Goal: Task Accomplishment & Management: Manage account settings

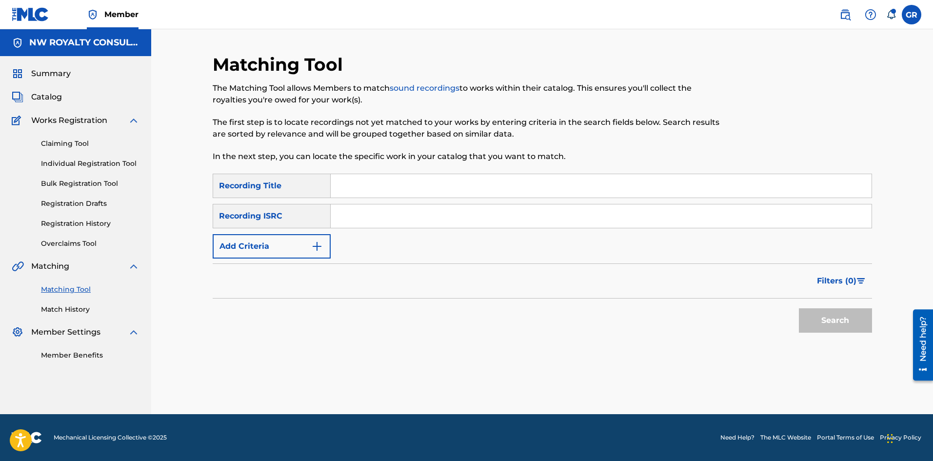
click at [67, 142] on link "Claiming Tool" at bounding box center [90, 144] width 99 height 10
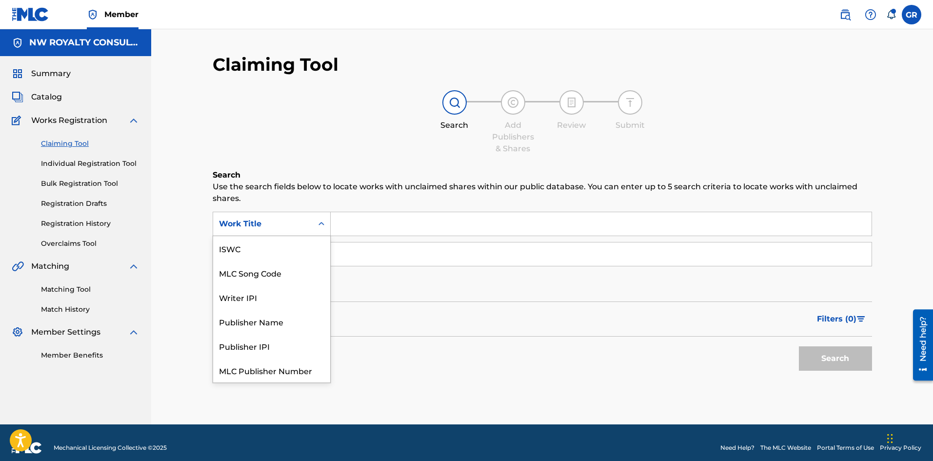
click at [302, 223] on div "Work Title" at bounding box center [263, 224] width 88 height 12
click at [264, 250] on div "MLC Song Code" at bounding box center [271, 248] width 117 height 24
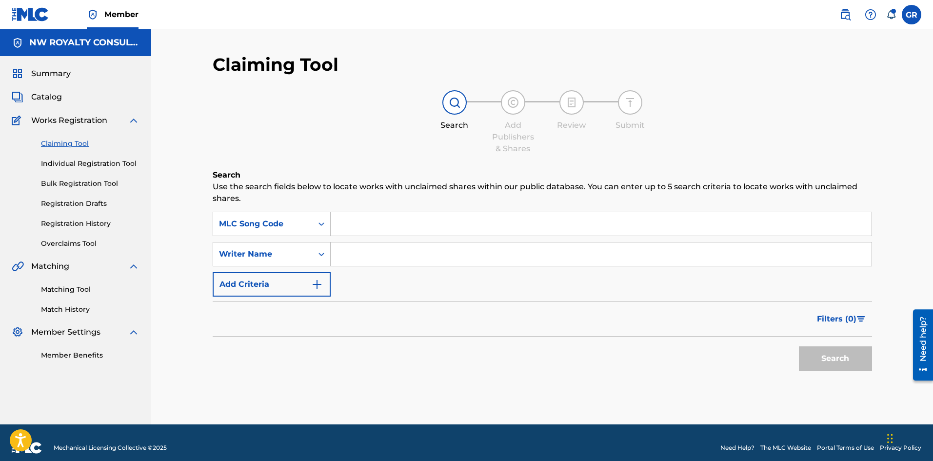
click at [364, 223] on input "Search Form" at bounding box center [601, 223] width 541 height 23
paste input "BD7P66"
type input "BD7P66"
click at [357, 249] on input "Search Form" at bounding box center [601, 253] width 541 height 23
click at [831, 361] on button "Search" at bounding box center [835, 358] width 73 height 24
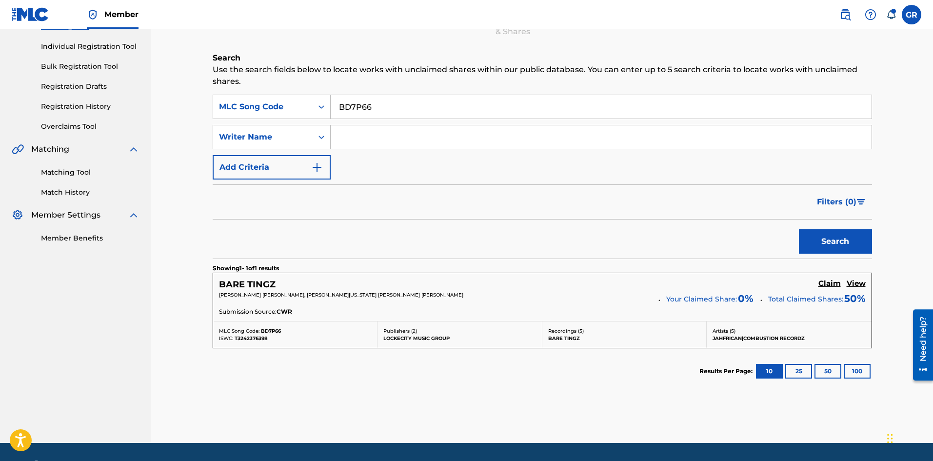
scroll to position [146, 0]
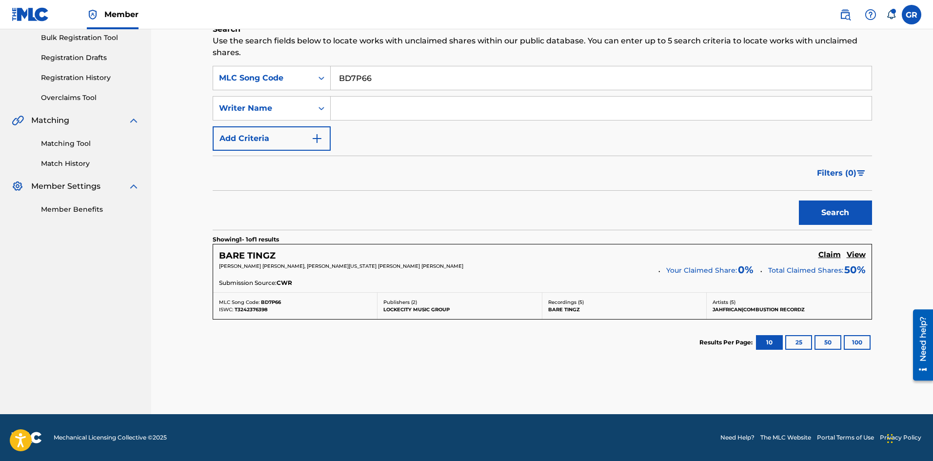
click at [255, 310] on span "T3242376398" at bounding box center [251, 309] width 33 height 6
copy span "T3242376398"
drag, startPoint x: 835, startPoint y: 254, endPoint x: 551, endPoint y: 244, distance: 284.1
click at [835, 253] on h5 "Claim" at bounding box center [830, 254] width 22 height 9
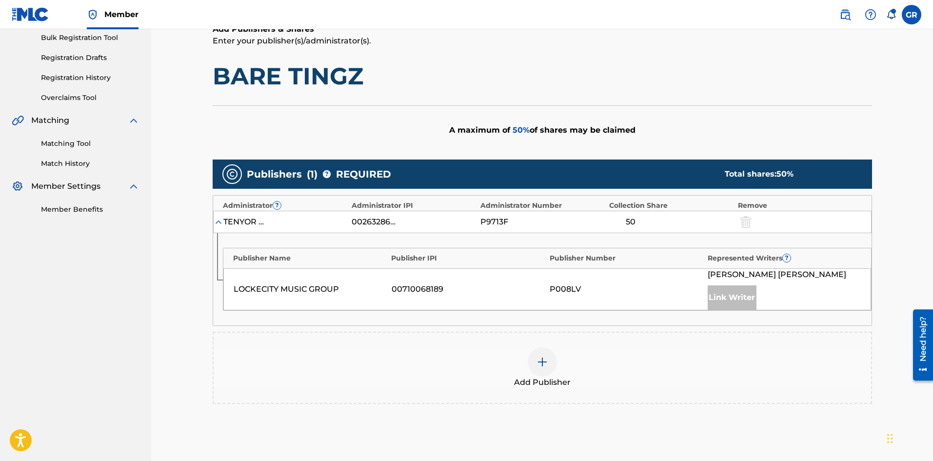
click at [542, 362] on img at bounding box center [543, 362] width 12 height 12
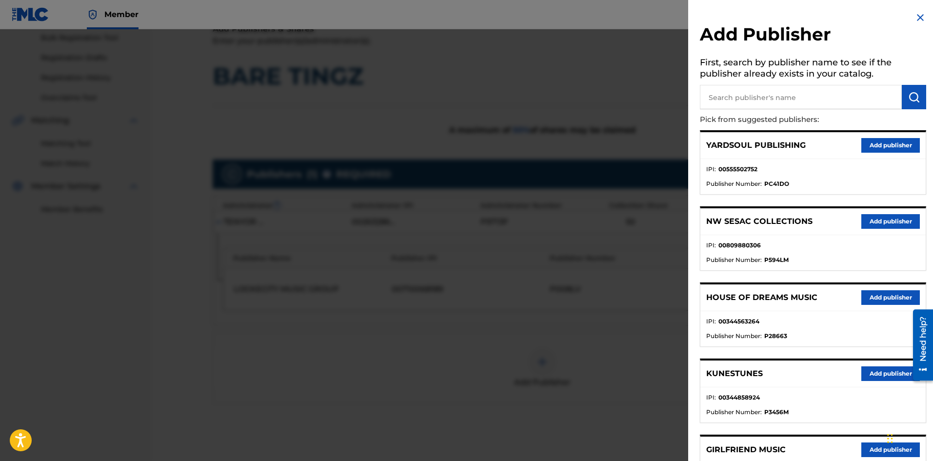
click at [740, 97] on input "text" at bounding box center [801, 97] width 202 height 24
type input "jack"
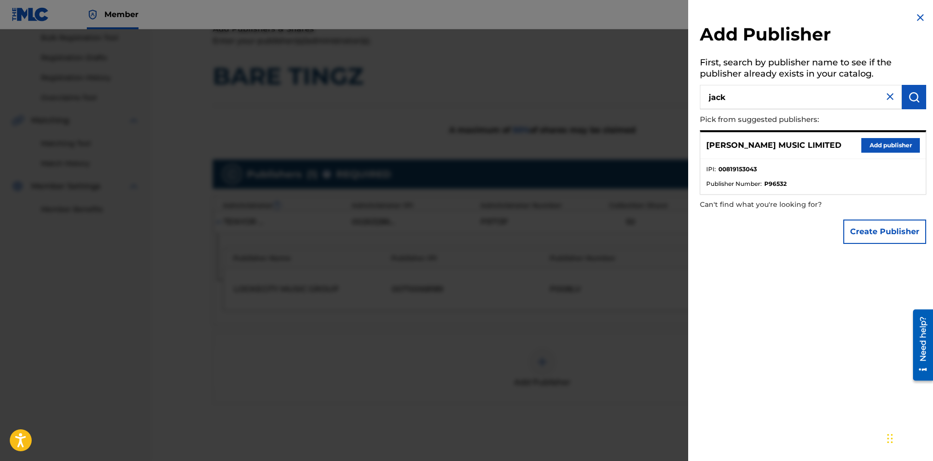
click at [890, 142] on button "Add publisher" at bounding box center [891, 145] width 59 height 15
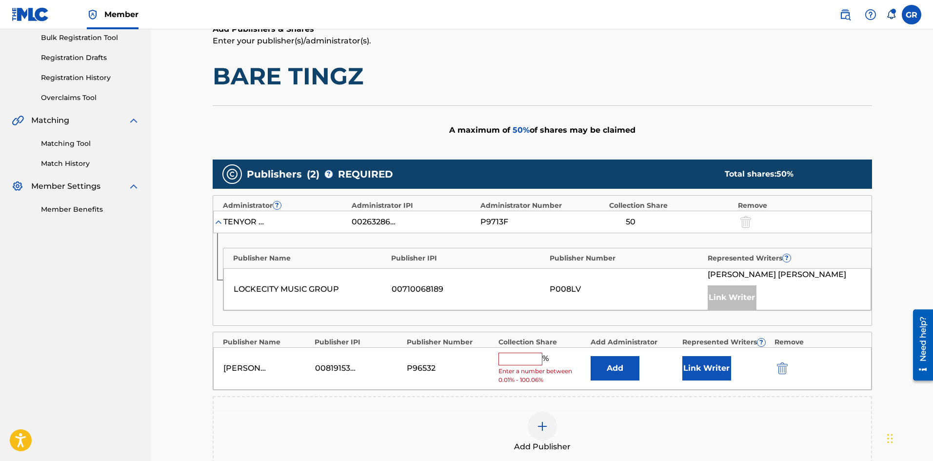
click at [626, 373] on button "Add" at bounding box center [615, 368] width 49 height 24
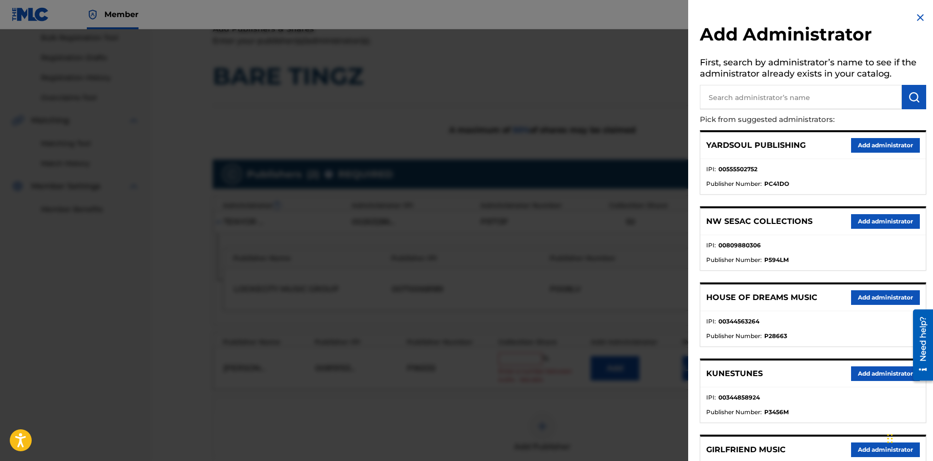
click at [735, 92] on input "text" at bounding box center [801, 97] width 202 height 24
type input "nw coll"
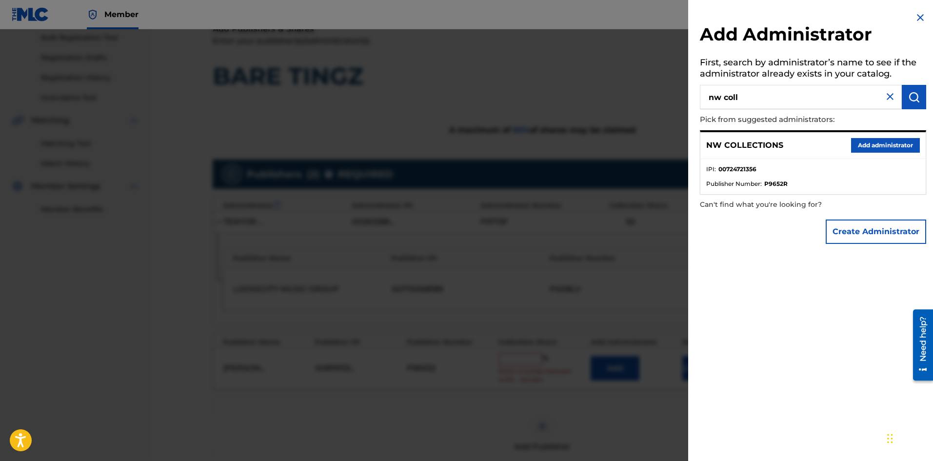
click at [859, 150] on button "Add administrator" at bounding box center [885, 145] width 69 height 15
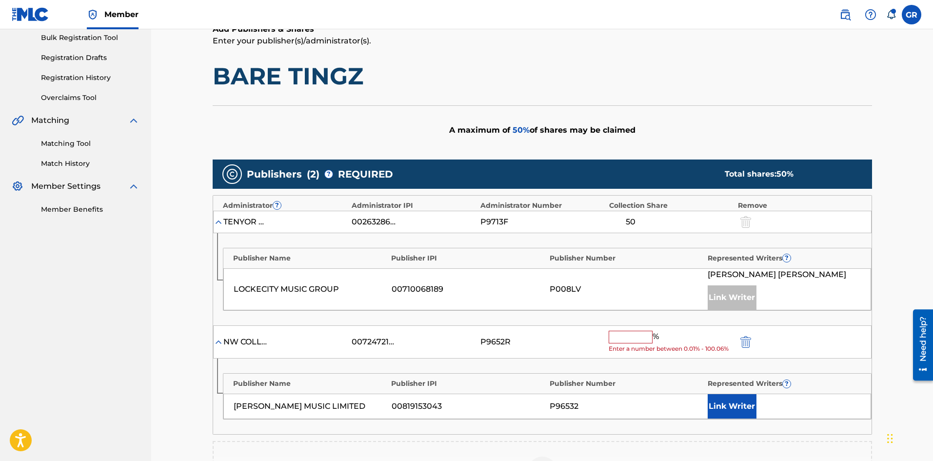
click at [631, 336] on input "text" at bounding box center [631, 337] width 44 height 13
type input "25"
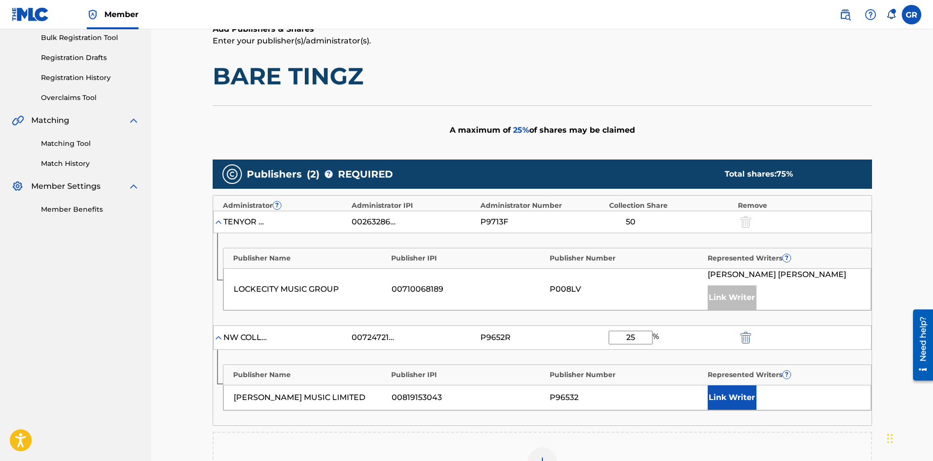
click at [731, 391] on button "Link Writer" at bounding box center [732, 397] width 49 height 24
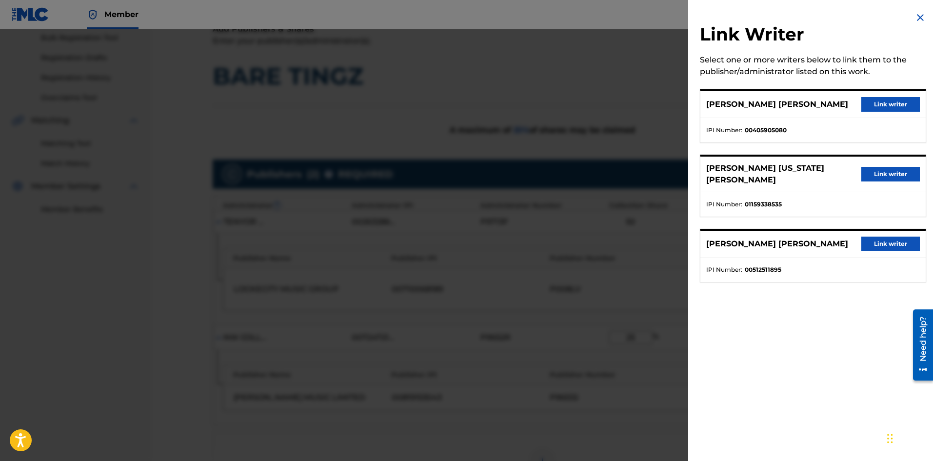
click at [885, 169] on button "Link writer" at bounding box center [891, 174] width 59 height 15
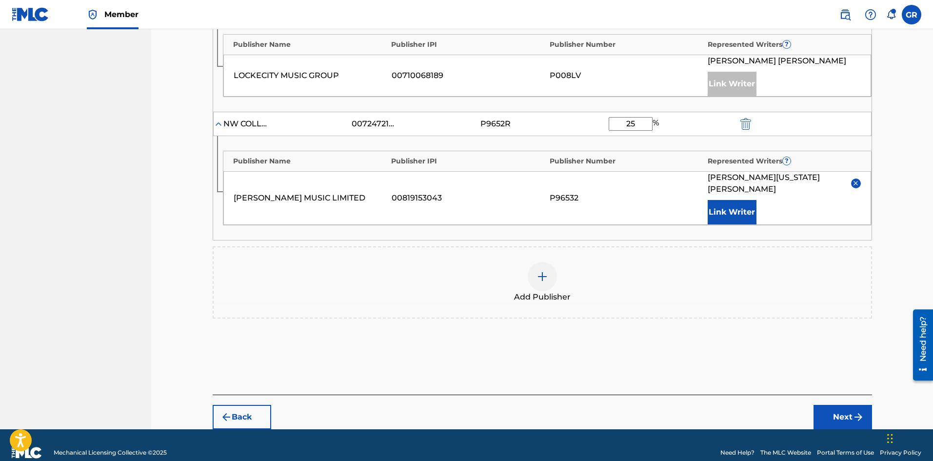
scroll to position [363, 0]
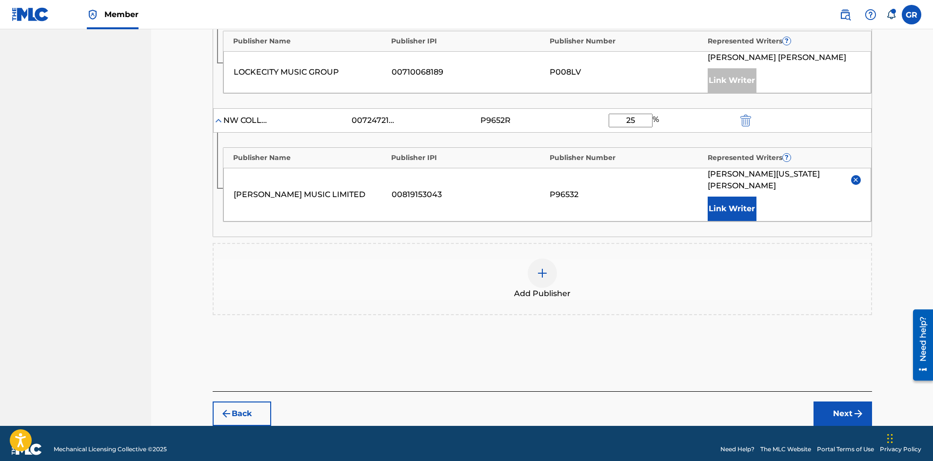
click at [846, 402] on button "Next" at bounding box center [843, 414] width 59 height 24
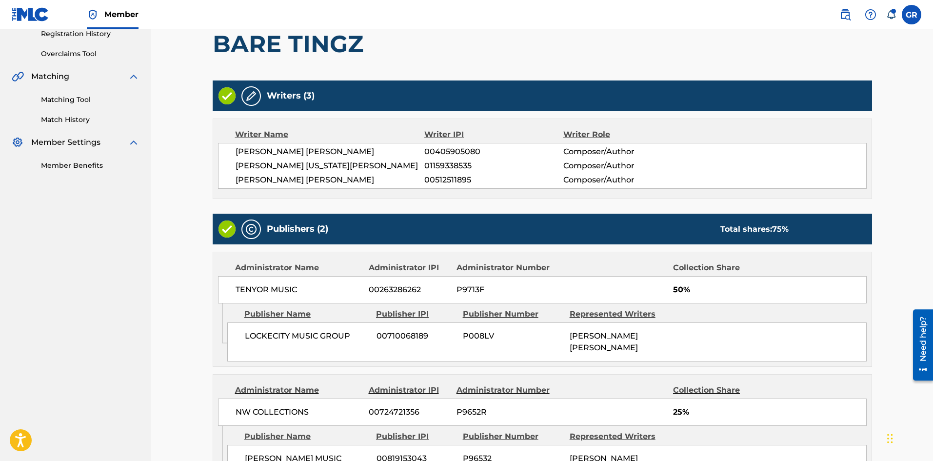
scroll to position [305, 0]
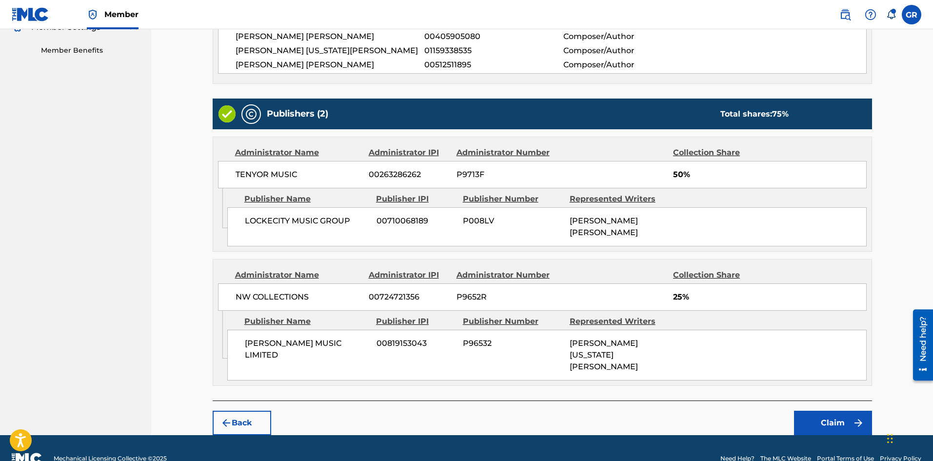
click at [832, 411] on button "Claim" at bounding box center [833, 423] width 78 height 24
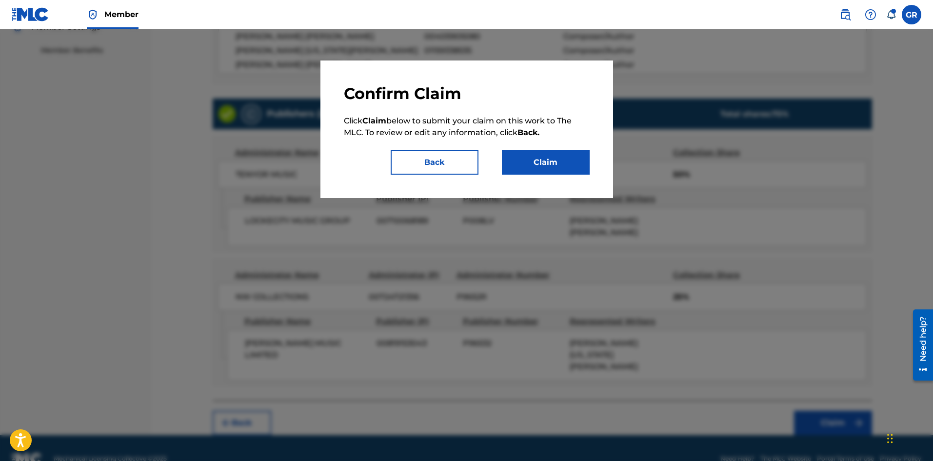
click at [563, 161] on button "Claim" at bounding box center [546, 162] width 88 height 24
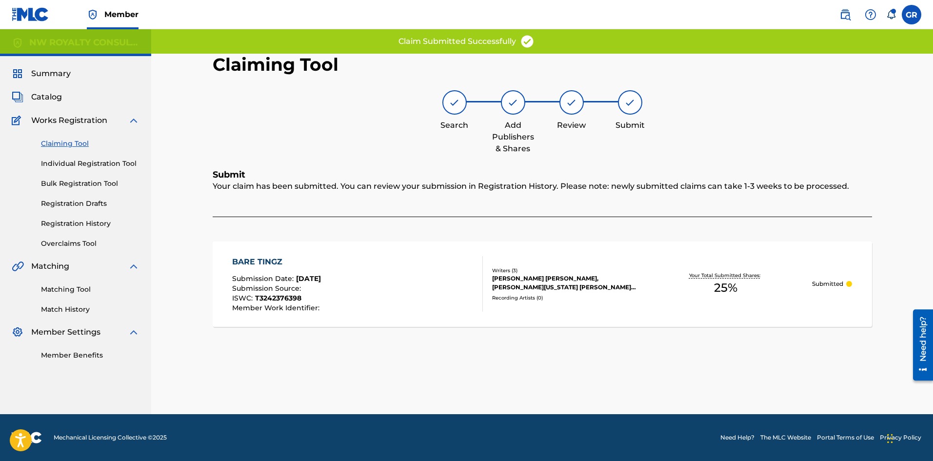
scroll to position [0, 0]
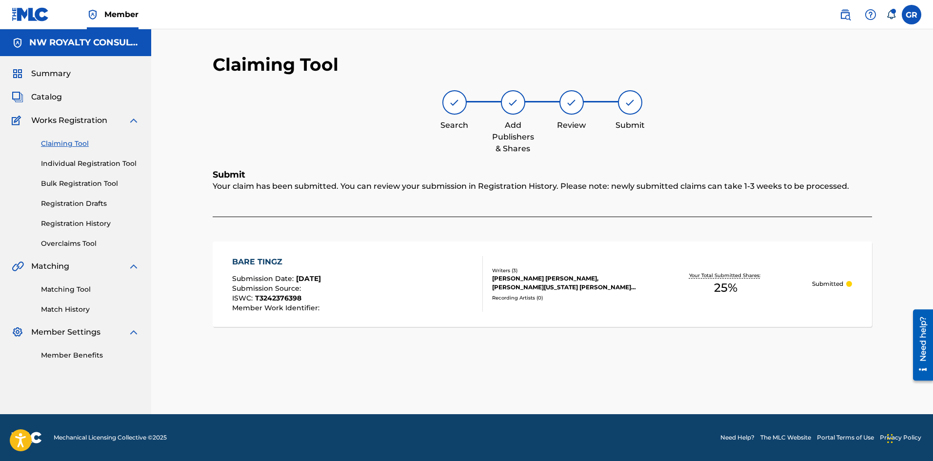
click at [40, 92] on span "Catalog" at bounding box center [46, 97] width 31 height 12
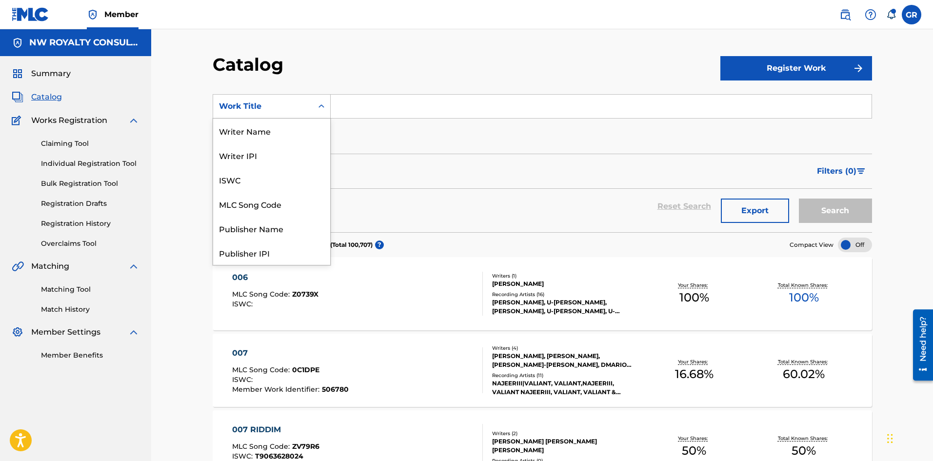
click at [314, 103] on div "Search Form" at bounding box center [322, 107] width 18 height 18
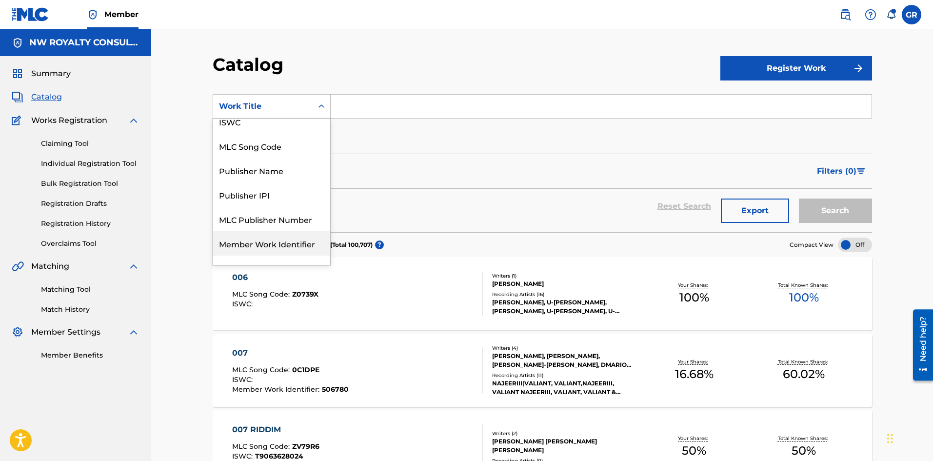
scroll to position [49, 0]
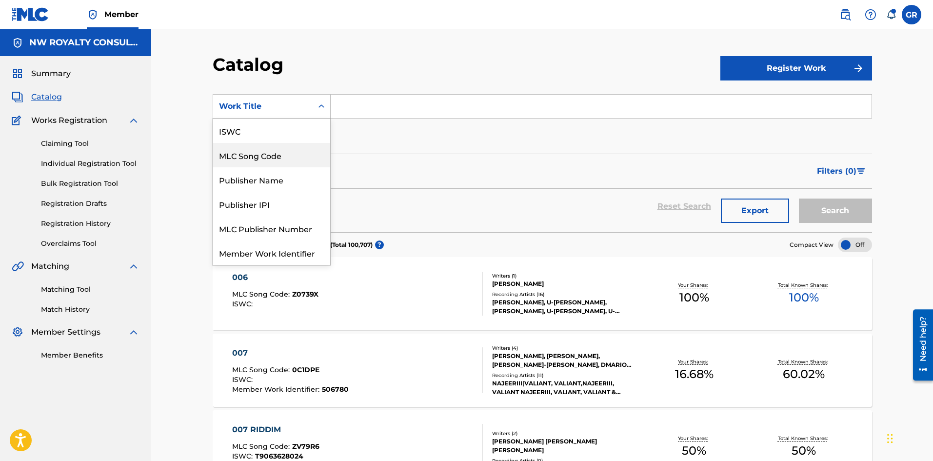
click at [301, 156] on div "MLC Song Code" at bounding box center [271, 155] width 117 height 24
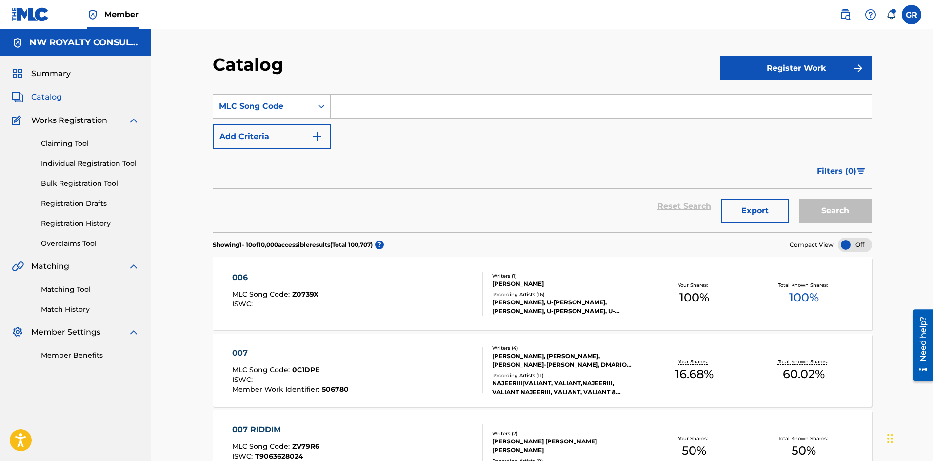
click at [363, 103] on input "Search Form" at bounding box center [601, 106] width 541 height 23
paste input "MN3HVA"
type input "MN3HVA"
click at [827, 211] on button "Search" at bounding box center [835, 211] width 73 height 24
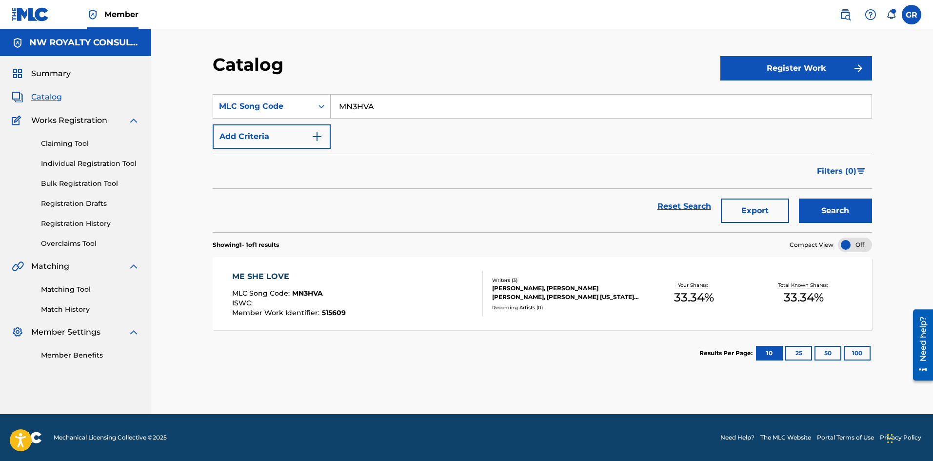
click at [267, 275] on div "ME SHE LOVE" at bounding box center [289, 277] width 114 height 12
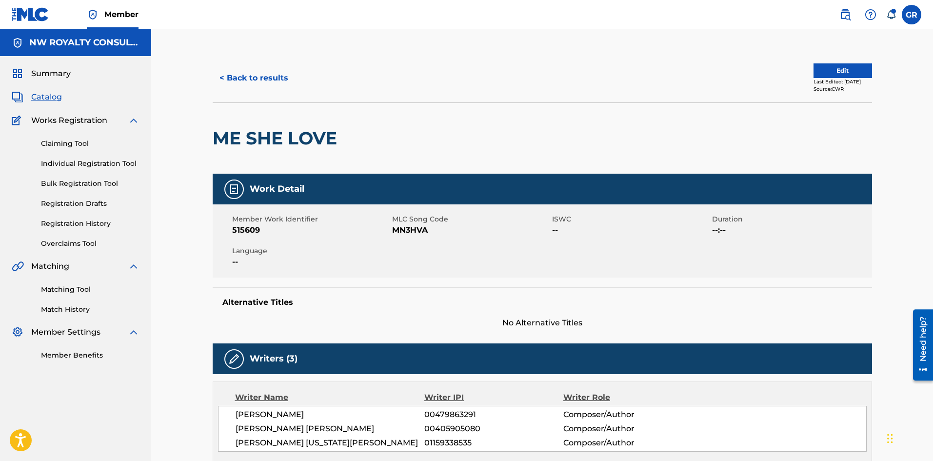
click at [831, 73] on button "Edit" at bounding box center [843, 70] width 59 height 15
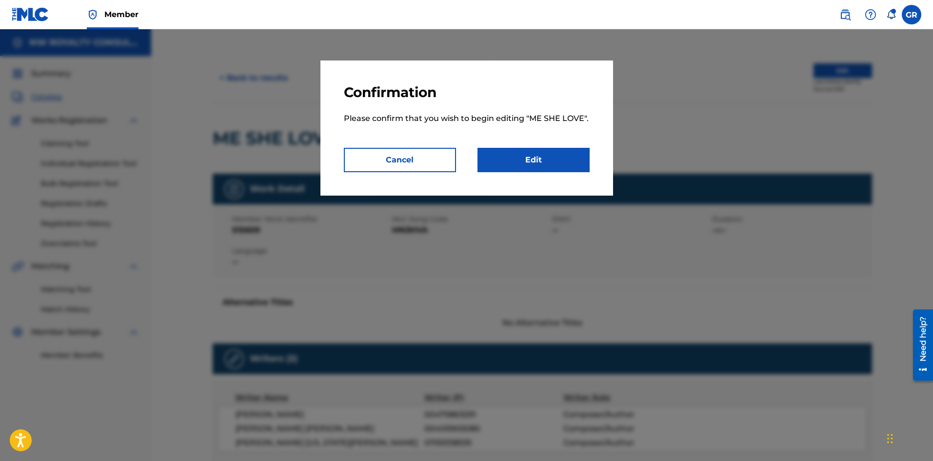
click at [528, 161] on link "Edit" at bounding box center [534, 160] width 112 height 24
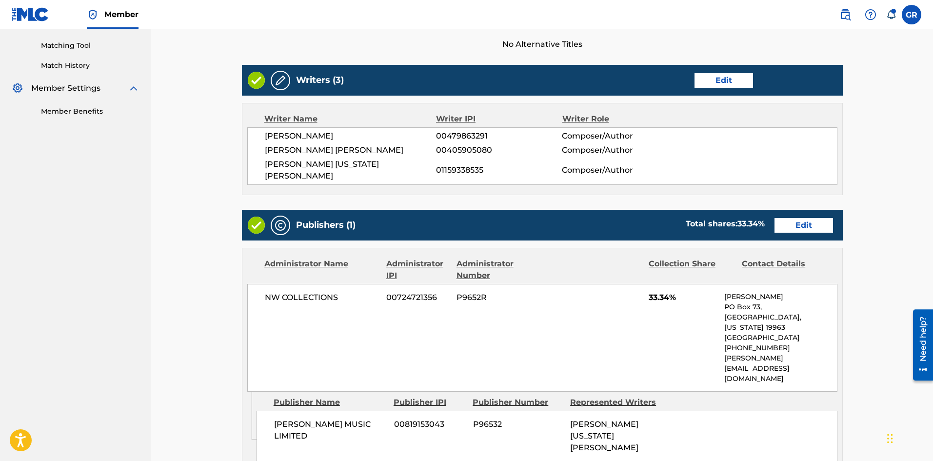
scroll to position [293, 0]
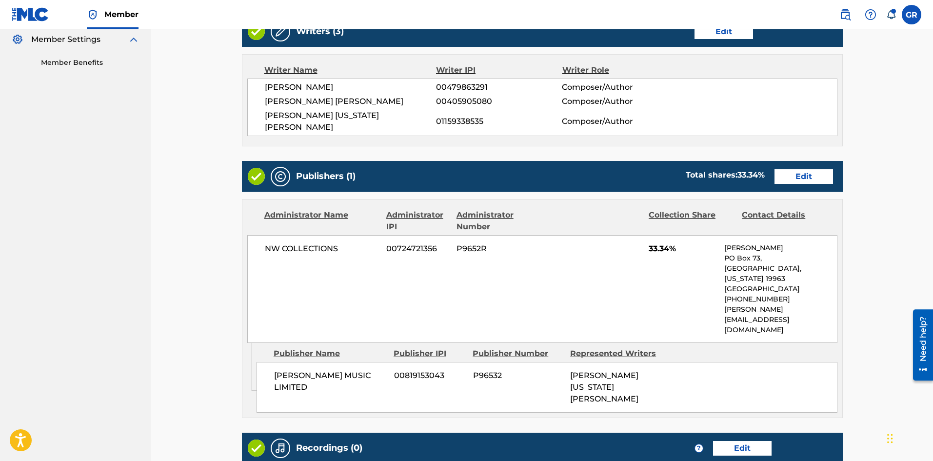
click at [807, 169] on link "Edit" at bounding box center [804, 176] width 59 height 15
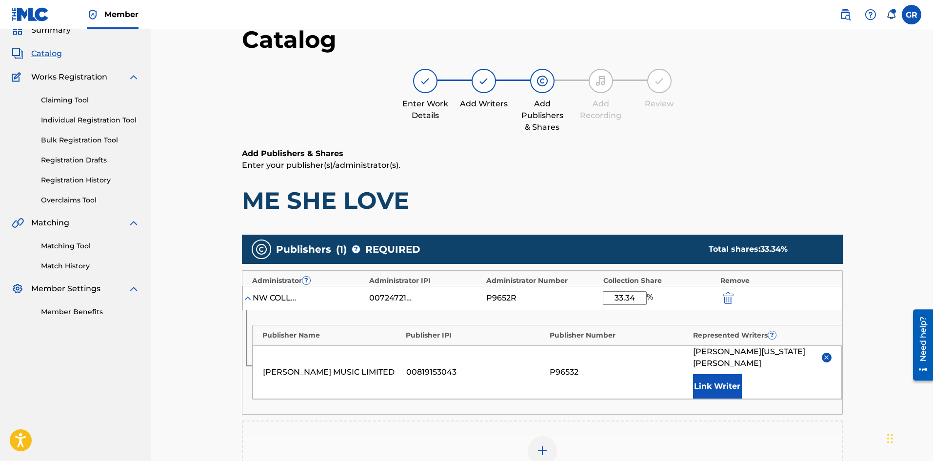
scroll to position [195, 0]
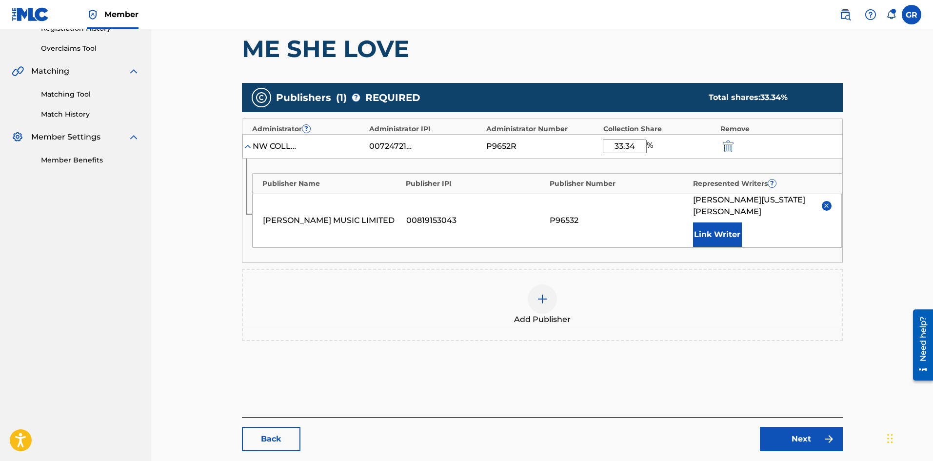
drag, startPoint x: 616, startPoint y: 147, endPoint x: 654, endPoint y: 147, distance: 38.5
click at [654, 147] on div "33.34 %" at bounding box center [629, 147] width 53 height 14
type input "25"
click at [799, 439] on link "Next" at bounding box center [801, 439] width 83 height 24
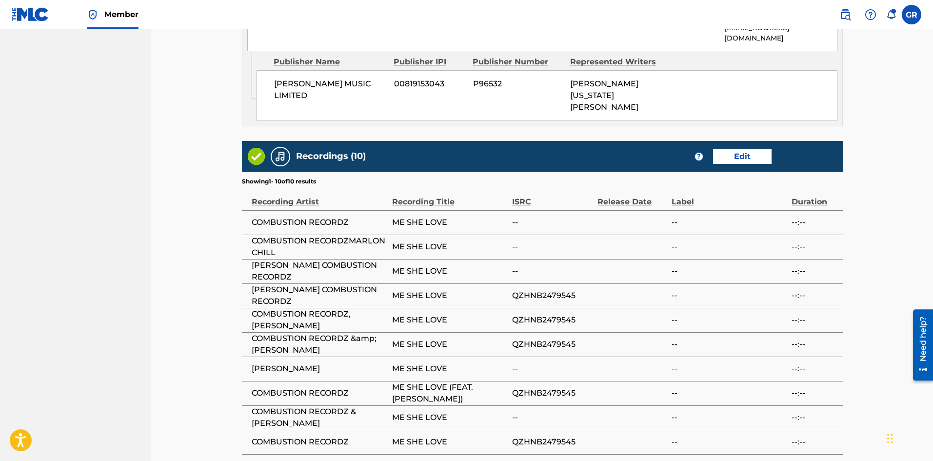
scroll to position [586, 0]
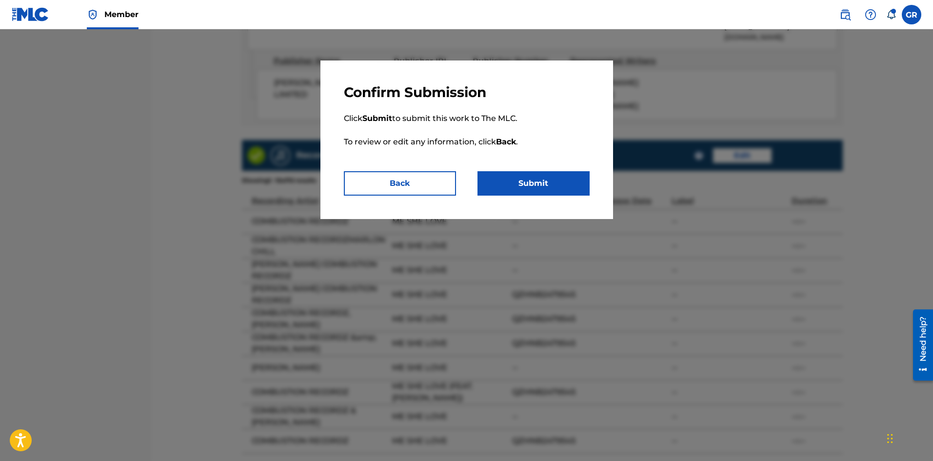
click at [537, 182] on button "Submit" at bounding box center [534, 183] width 112 height 24
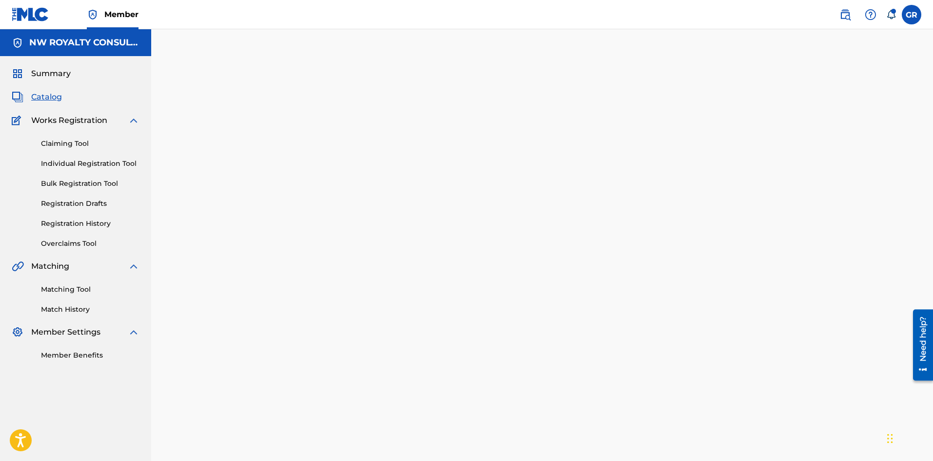
drag, startPoint x: 53, startPoint y: 97, endPoint x: 68, endPoint y: 54, distance: 45.4
click at [53, 96] on span "Catalog" at bounding box center [46, 97] width 31 height 12
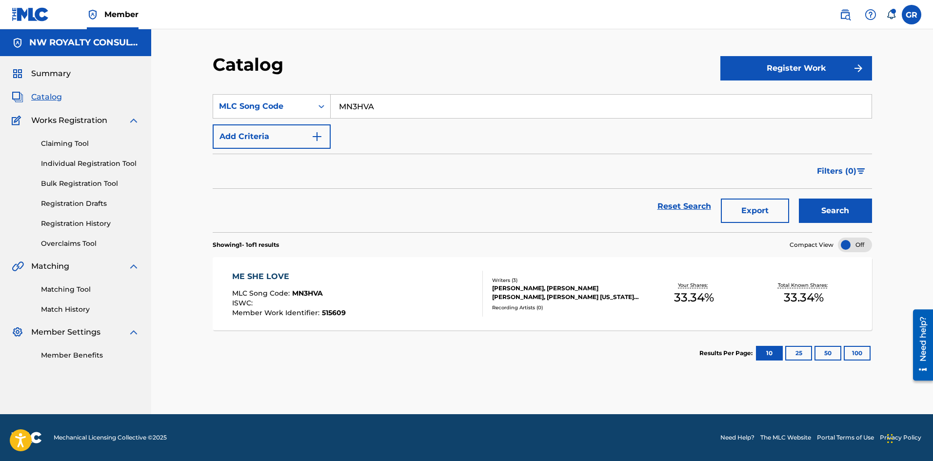
click at [60, 289] on link "Matching Tool" at bounding box center [90, 289] width 99 height 10
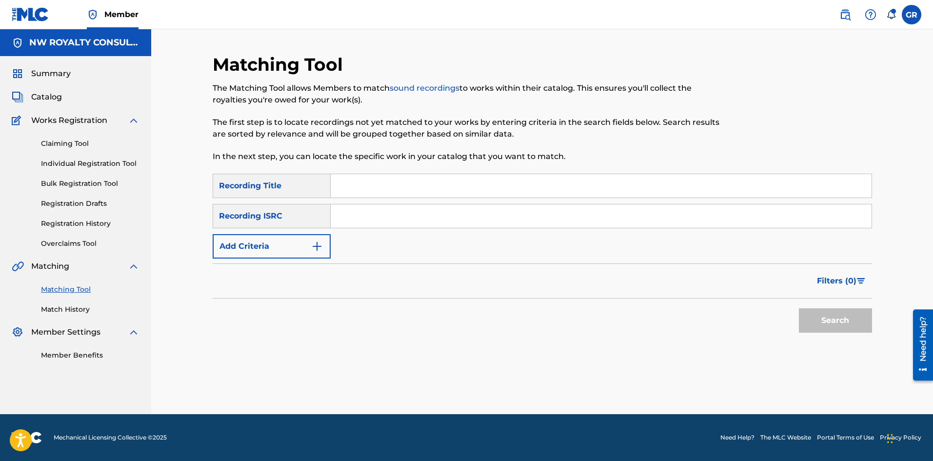
click at [353, 187] on input "Search Form" at bounding box center [601, 185] width 541 height 23
paste input "COULDN'T BE FRIENDS"
type input "COULDN'T BE FRIENDS"
click at [296, 239] on button "Add Criteria" at bounding box center [272, 246] width 118 height 24
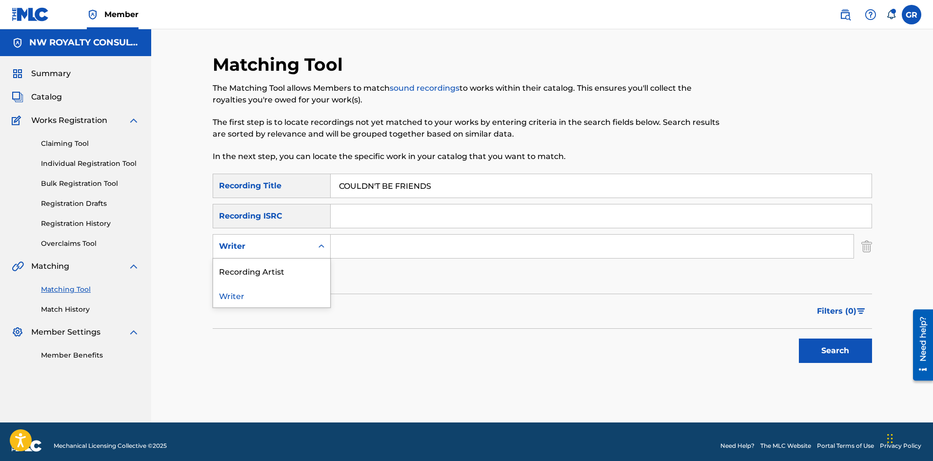
click at [296, 239] on div "Writer" at bounding box center [263, 246] width 100 height 19
click at [276, 273] on div "Recording Artist" at bounding box center [271, 271] width 117 height 24
click at [345, 243] on input "Search Form" at bounding box center [592, 246] width 523 height 23
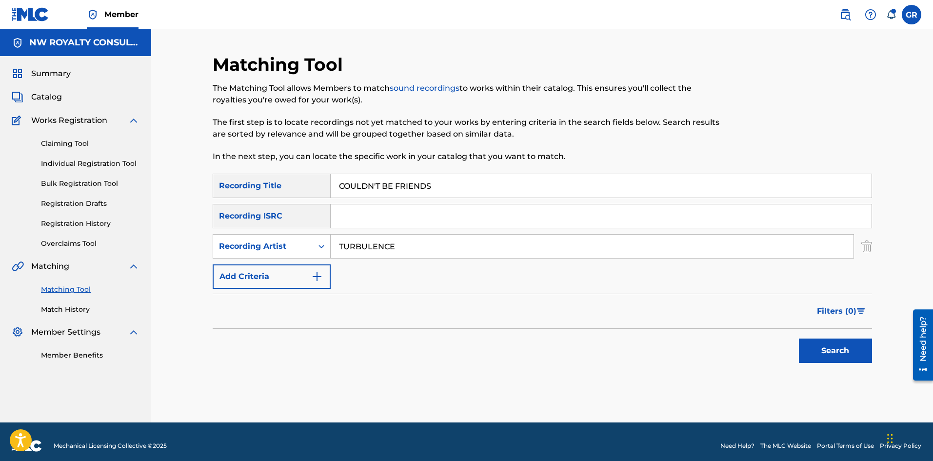
type input "TURBULENCE"
click at [799, 339] on button "Search" at bounding box center [835, 351] width 73 height 24
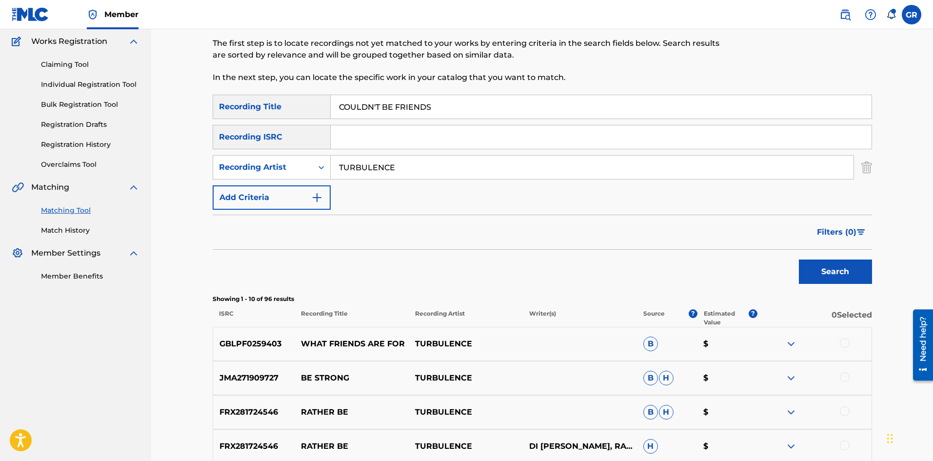
scroll to position [49, 0]
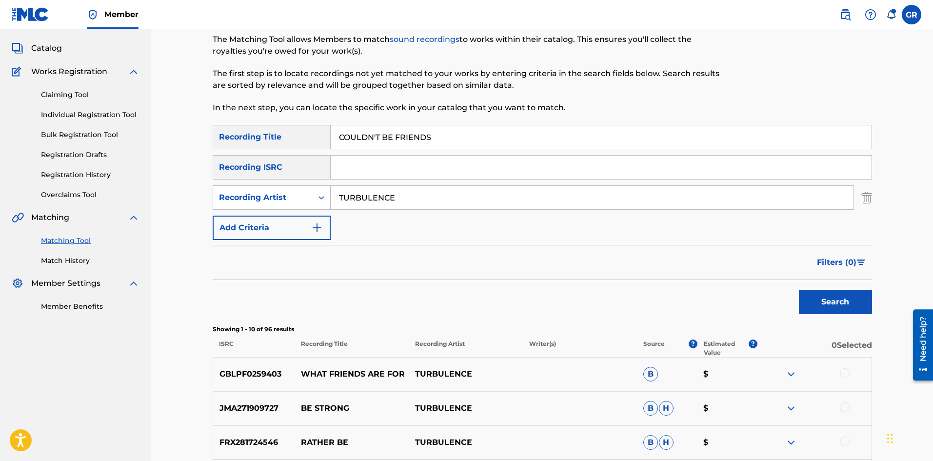
drag, startPoint x: 421, startPoint y: 138, endPoint x: 303, endPoint y: 136, distance: 118.1
click at [303, 136] on div "SearchWithCriteria0c6cd739-86fa-49be-a90c-f36ed46ba63c Recording Title COULDN'T…" at bounding box center [543, 137] width 660 height 24
type input "DATA"
drag, startPoint x: 413, startPoint y: 200, endPoint x: 291, endPoint y: 191, distance: 122.3
click at [291, 191] on div "SearchWithCriteria64fea57e-ffa4-4642-9b20-b05045fa3a45 Recording Artist TURBULE…" at bounding box center [543, 197] width 660 height 24
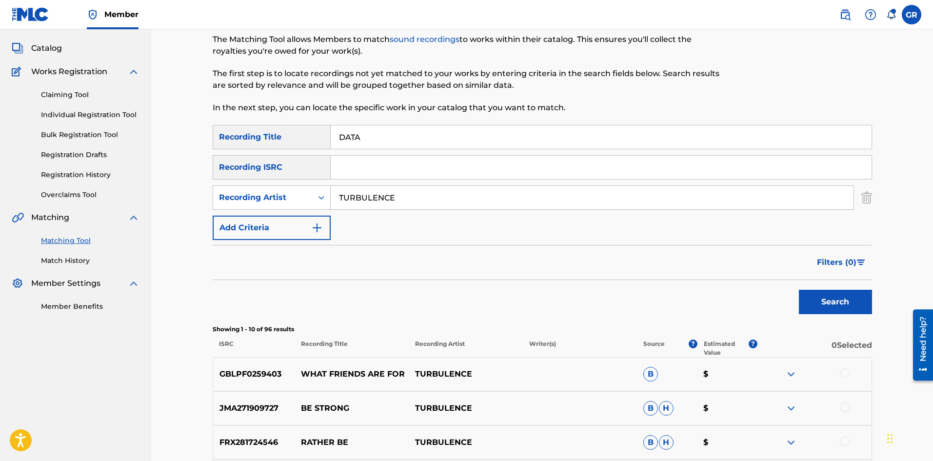
paste input "DROPA DON"
type input "DROPA DON"
click at [837, 303] on button "Search" at bounding box center [835, 302] width 73 height 24
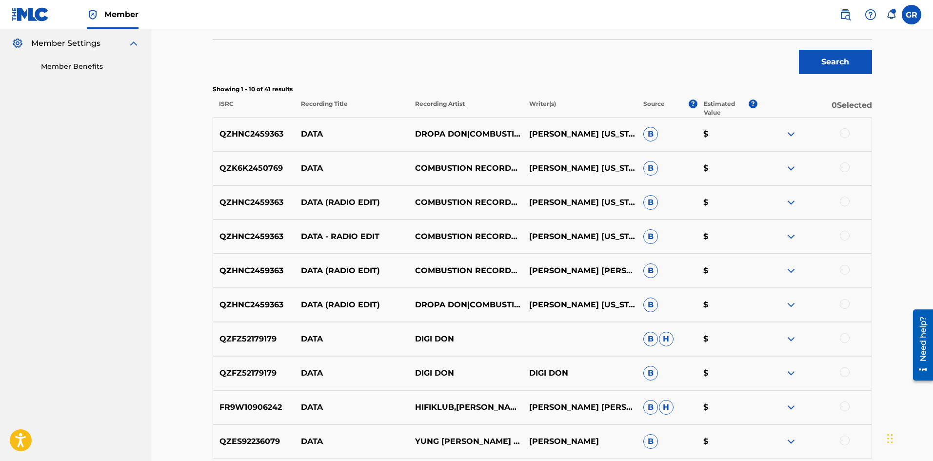
scroll to position [293, 0]
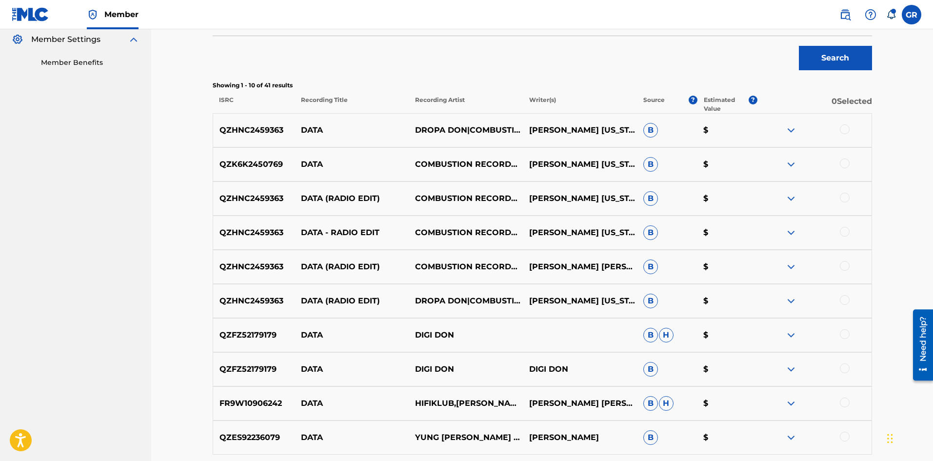
click at [261, 303] on p "QZHNC2459363" at bounding box center [254, 301] width 82 height 12
copy p "QZHNC2459363"
click at [252, 162] on p "QZK6K2450769" at bounding box center [254, 165] width 82 height 12
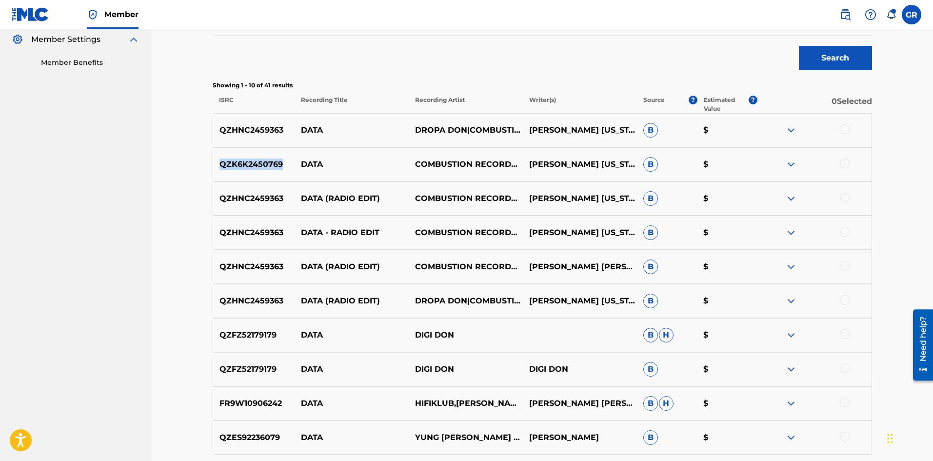
copy p "QZK6K2450769"
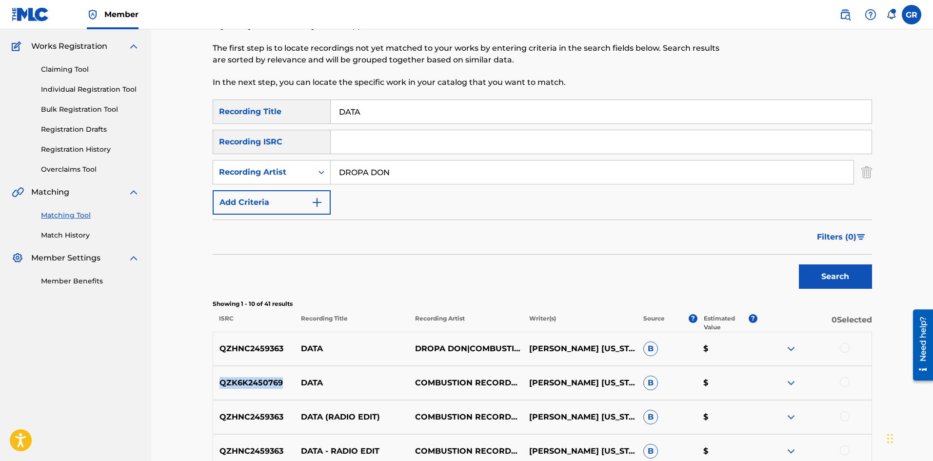
scroll to position [0, 0]
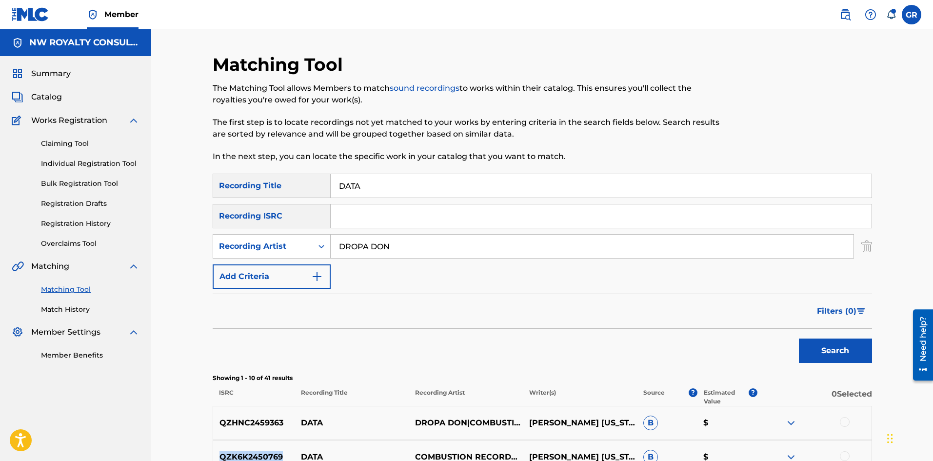
click at [58, 95] on span "Catalog" at bounding box center [46, 97] width 31 height 12
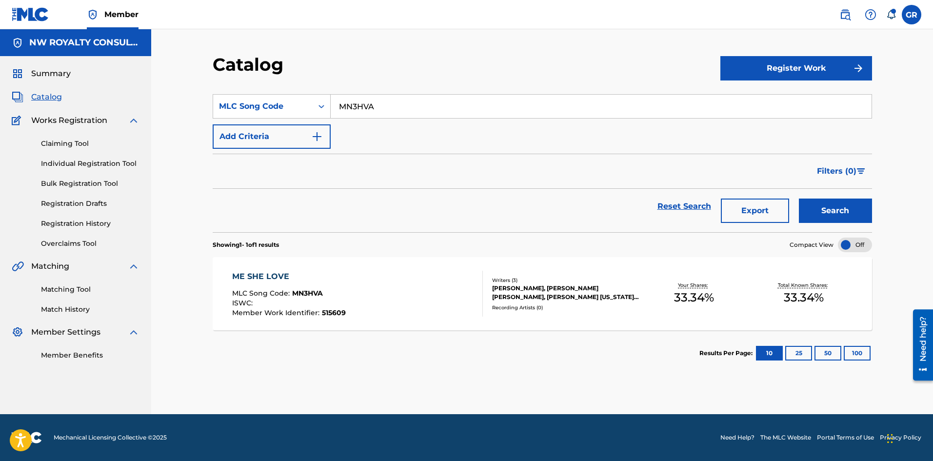
drag, startPoint x: 394, startPoint y: 102, endPoint x: 338, endPoint y: 106, distance: 56.3
click at [338, 106] on input "MN3HVA" at bounding box center [601, 106] width 541 height 23
paste input "YP3UBU"
type input "YP3UBU"
click at [840, 208] on button "Search" at bounding box center [835, 211] width 73 height 24
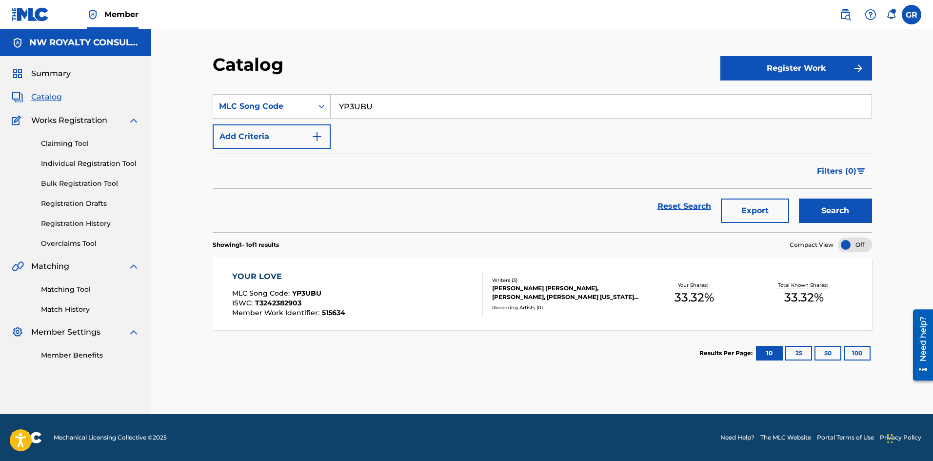
click at [271, 275] on div "YOUR LOVE" at bounding box center [288, 277] width 113 height 12
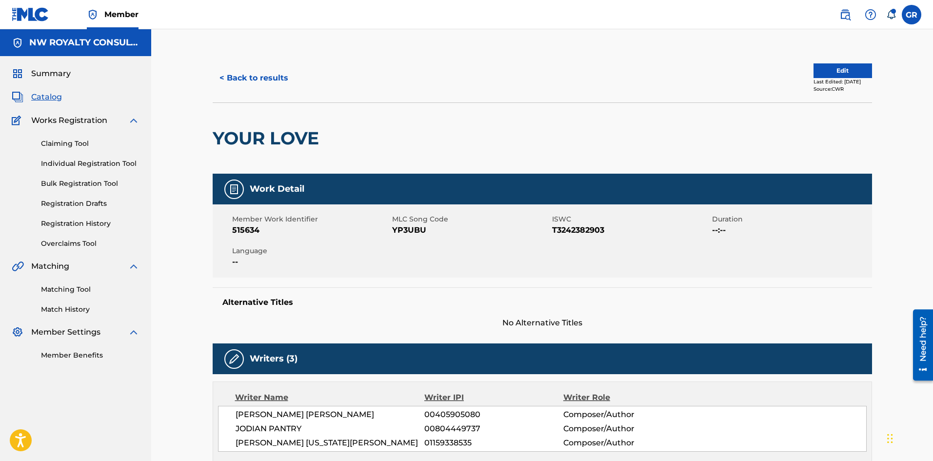
click at [846, 68] on button "Edit" at bounding box center [843, 70] width 59 height 15
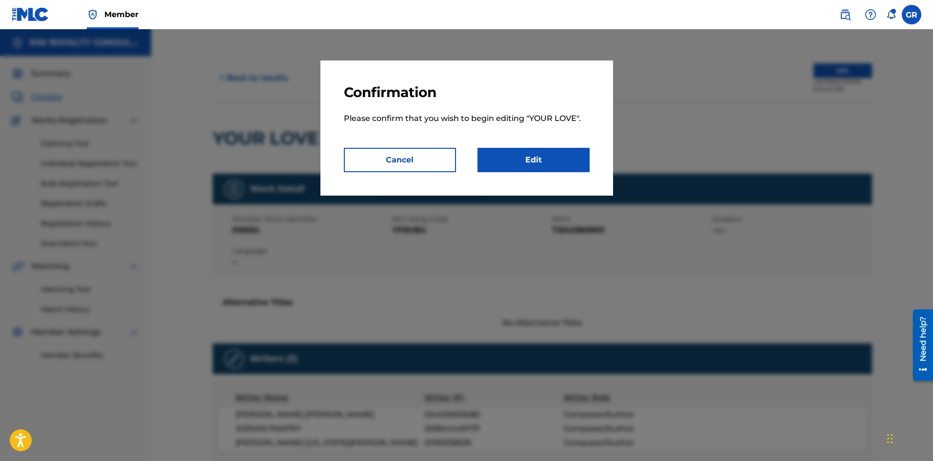
click at [533, 160] on link "Edit" at bounding box center [534, 160] width 112 height 24
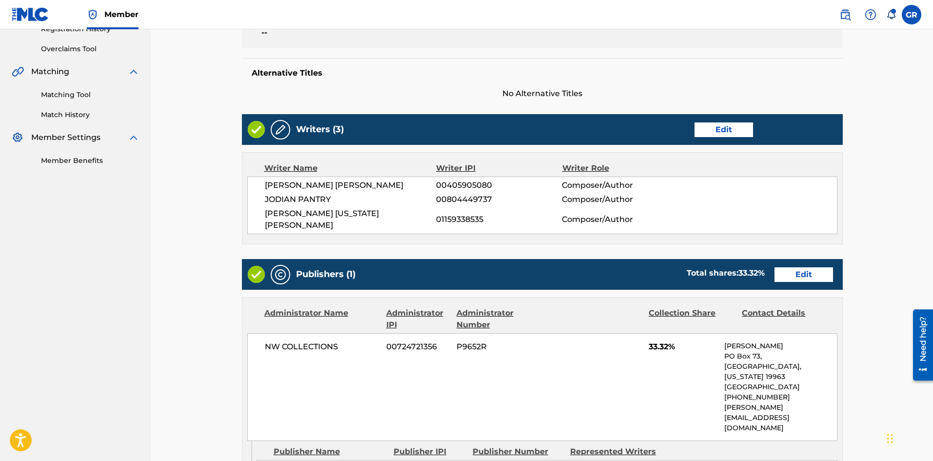
scroll to position [293, 0]
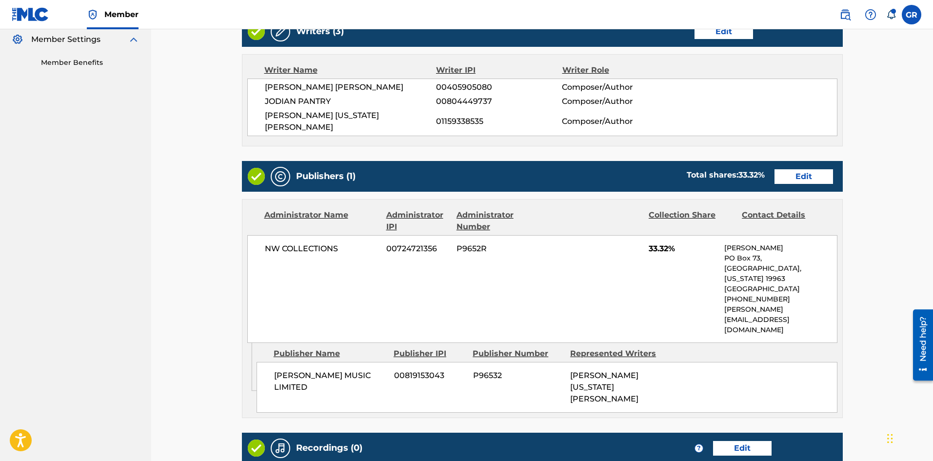
click at [809, 169] on link "Edit" at bounding box center [804, 176] width 59 height 15
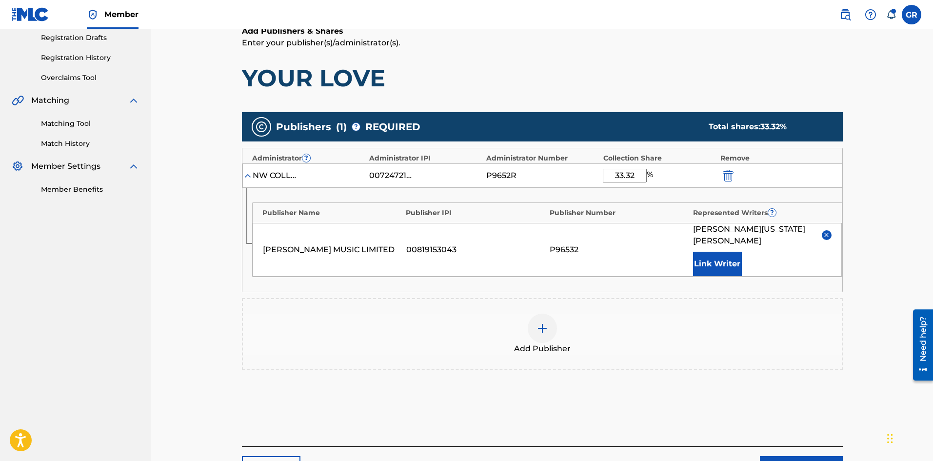
scroll to position [195, 0]
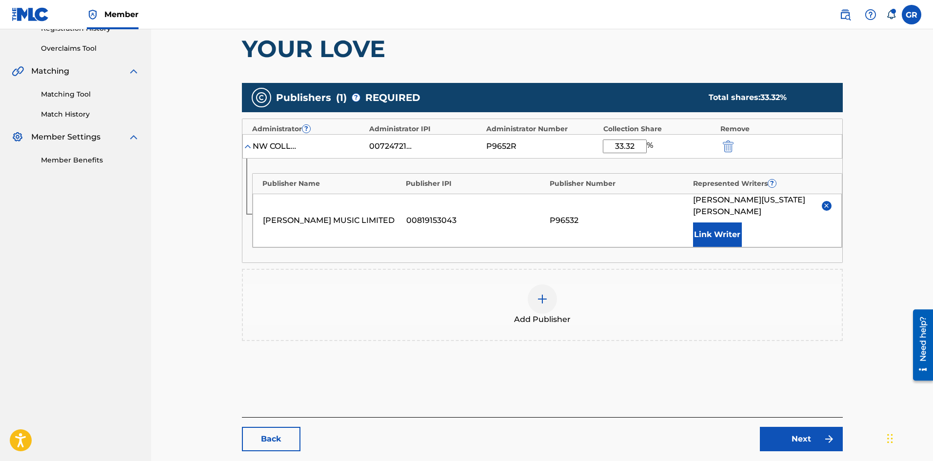
drag, startPoint x: 611, startPoint y: 144, endPoint x: 664, endPoint y: 147, distance: 53.2
click at [664, 147] on div "33.32 %" at bounding box center [659, 147] width 112 height 14
type input "25"
click at [802, 438] on link "Next" at bounding box center [801, 439] width 83 height 24
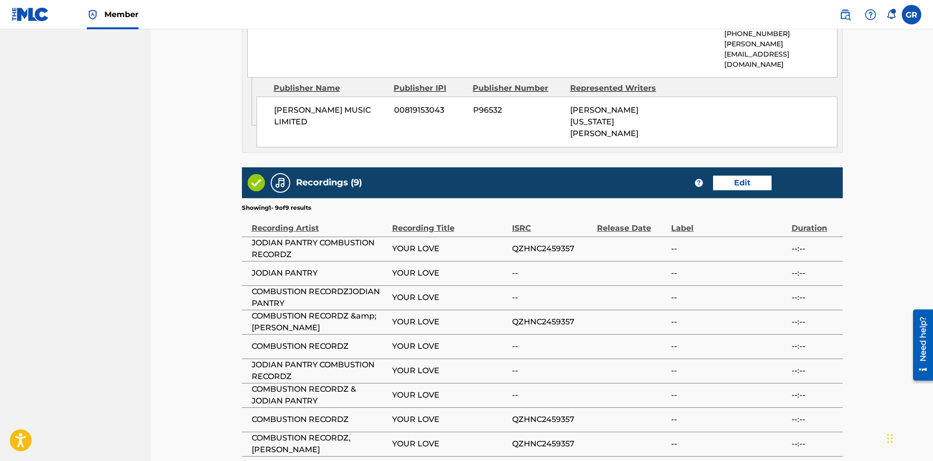
scroll to position [610, 0]
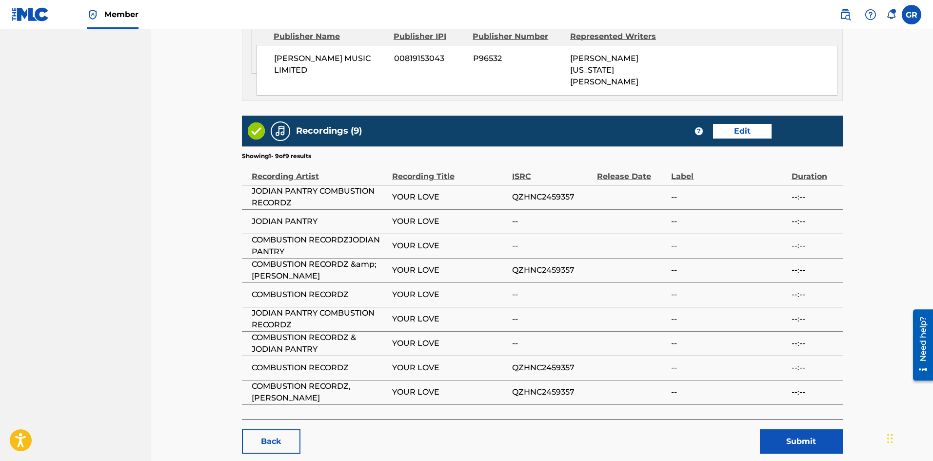
click at [798, 429] on button "Submit" at bounding box center [801, 441] width 83 height 24
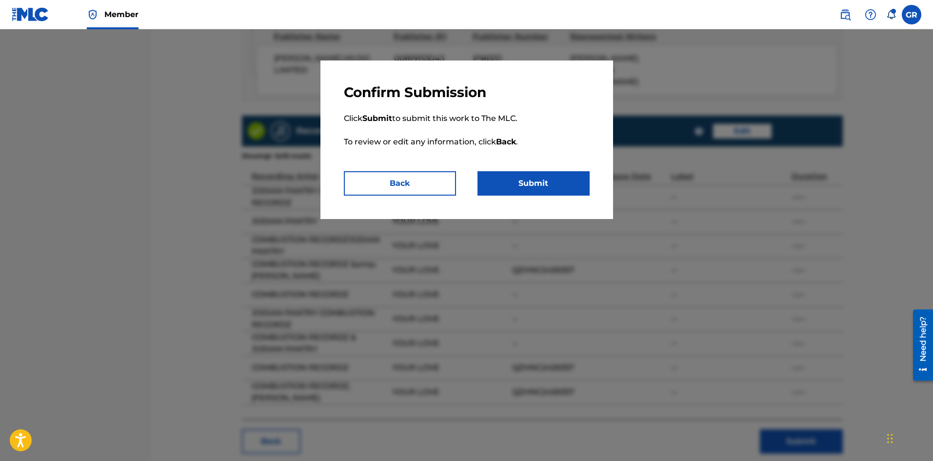
click at [543, 185] on button "Submit" at bounding box center [534, 183] width 112 height 24
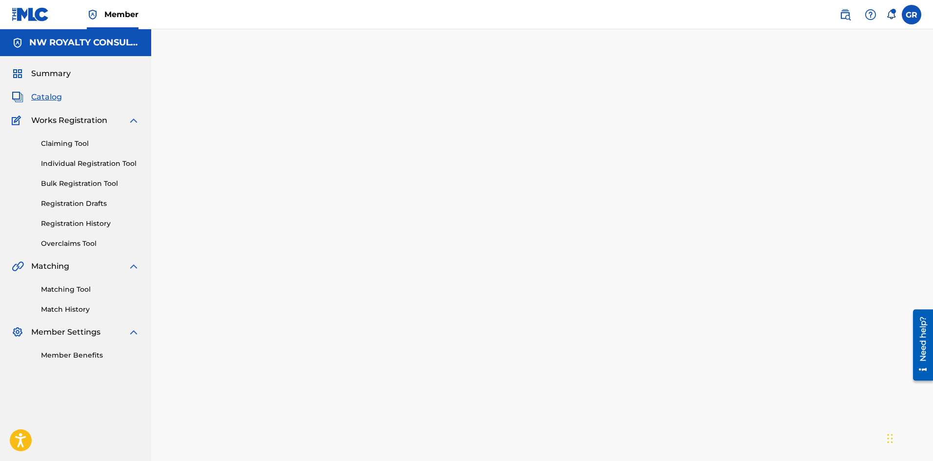
click at [74, 242] on link "Overclaims Tool" at bounding box center [90, 244] width 99 height 10
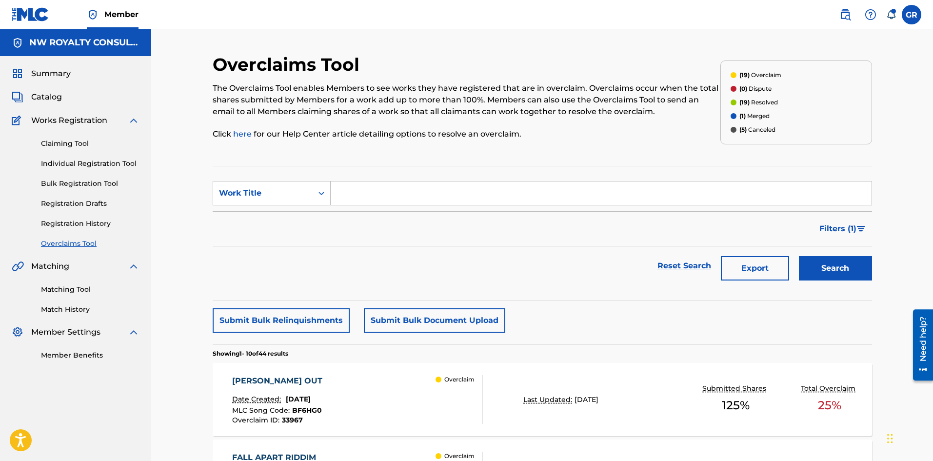
click at [255, 380] on div "[PERSON_NAME] OUT" at bounding box center [279, 381] width 95 height 12
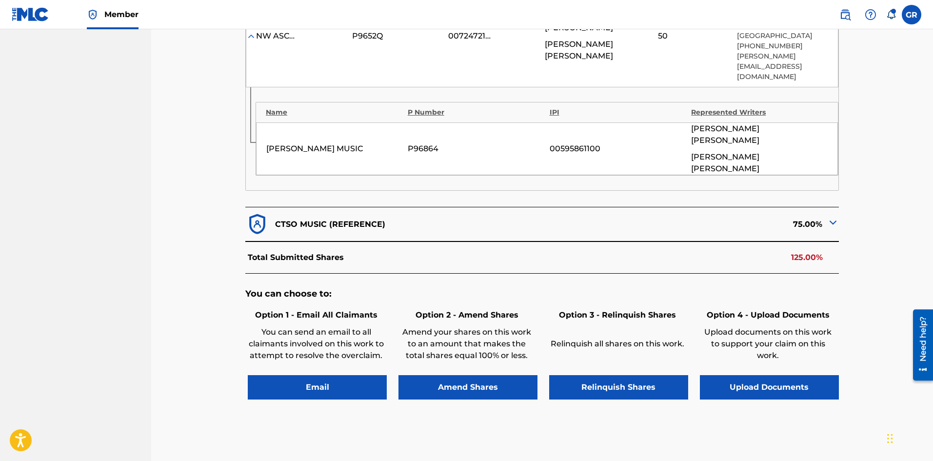
scroll to position [415, 0]
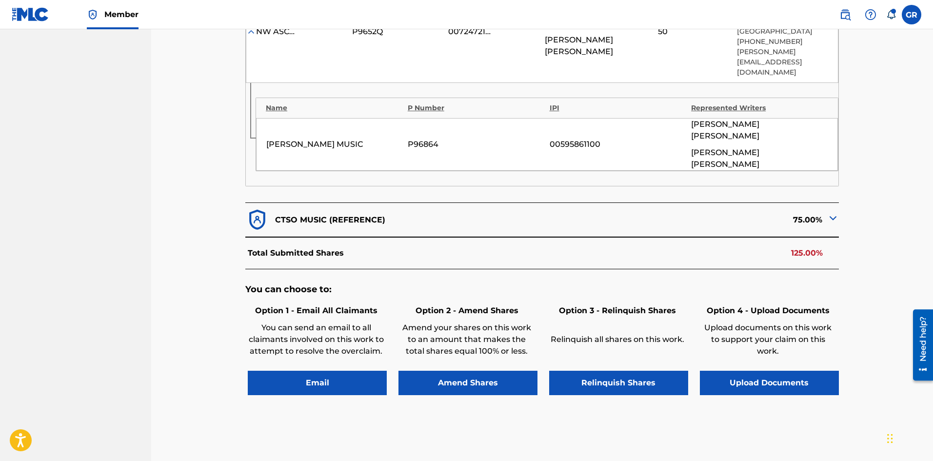
click at [469, 371] on button "Amend Shares" at bounding box center [468, 383] width 139 height 24
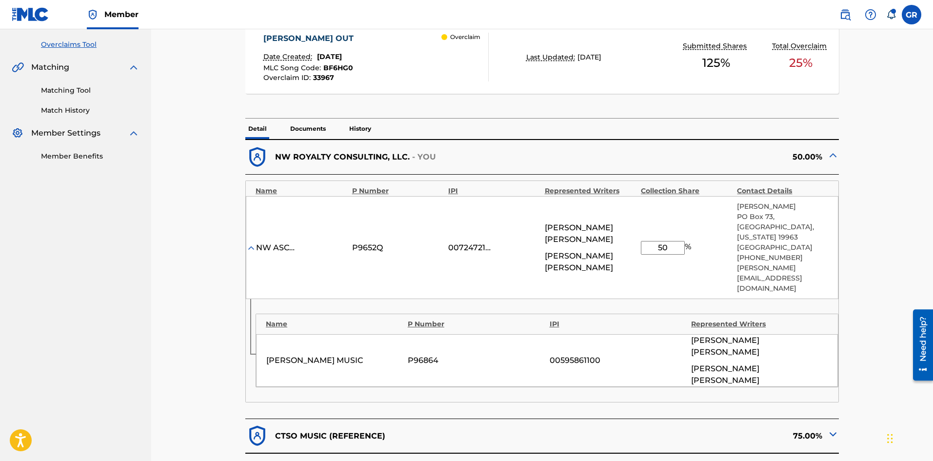
scroll to position [192, 0]
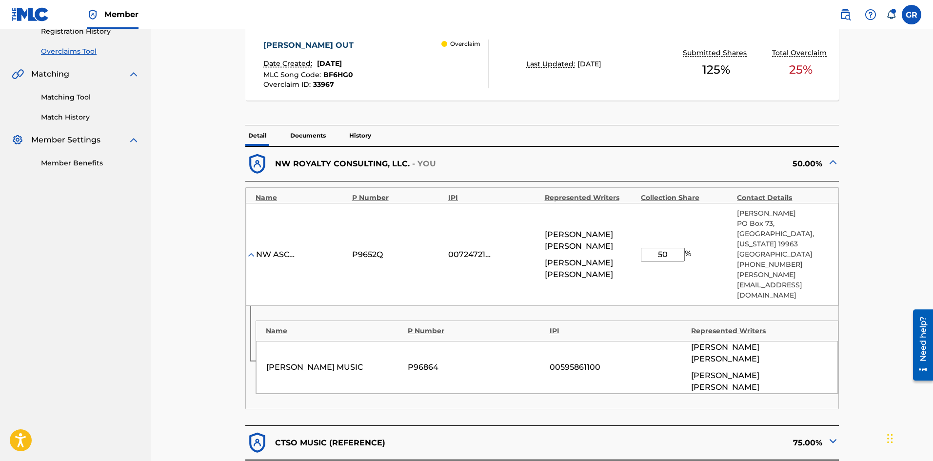
drag, startPoint x: 671, startPoint y: 238, endPoint x: 648, endPoint y: 237, distance: 23.0
click at [648, 248] on input "50" at bounding box center [663, 255] width 44 height 14
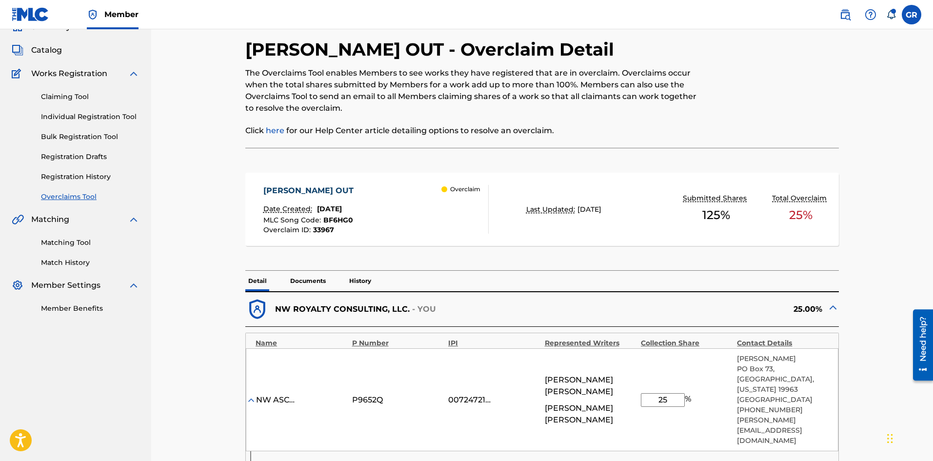
scroll to position [46, 0]
type input "25"
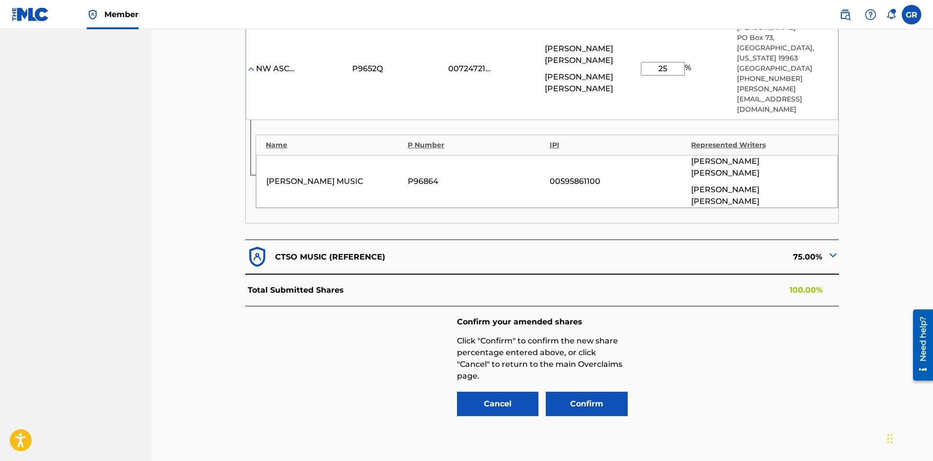
scroll to position [387, 0]
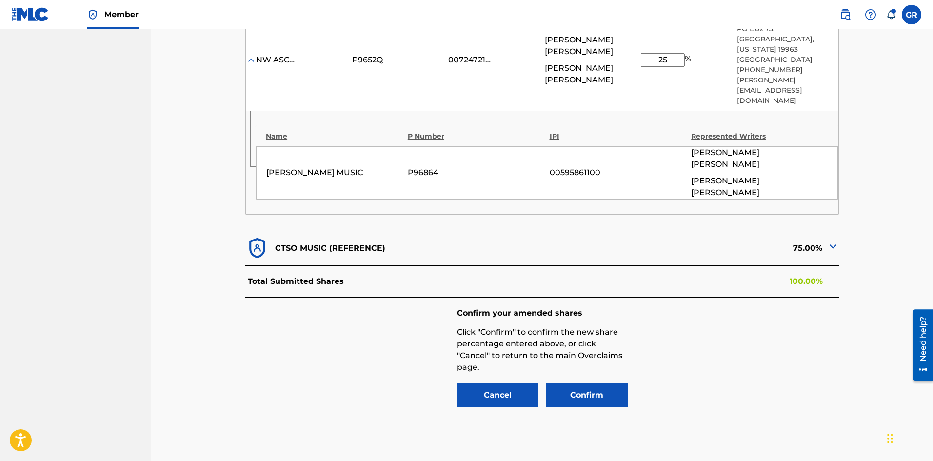
click at [591, 383] on button "Confirm" at bounding box center [587, 395] width 82 height 24
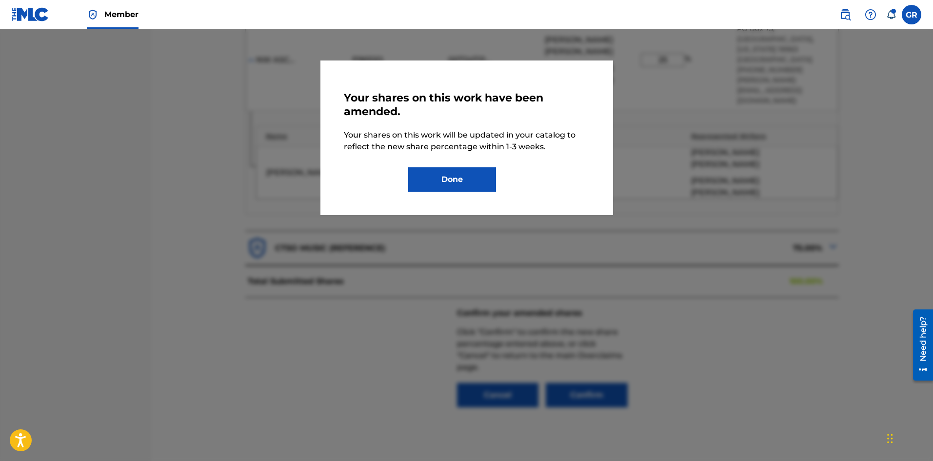
click at [461, 177] on button "Done" at bounding box center [452, 179] width 88 height 24
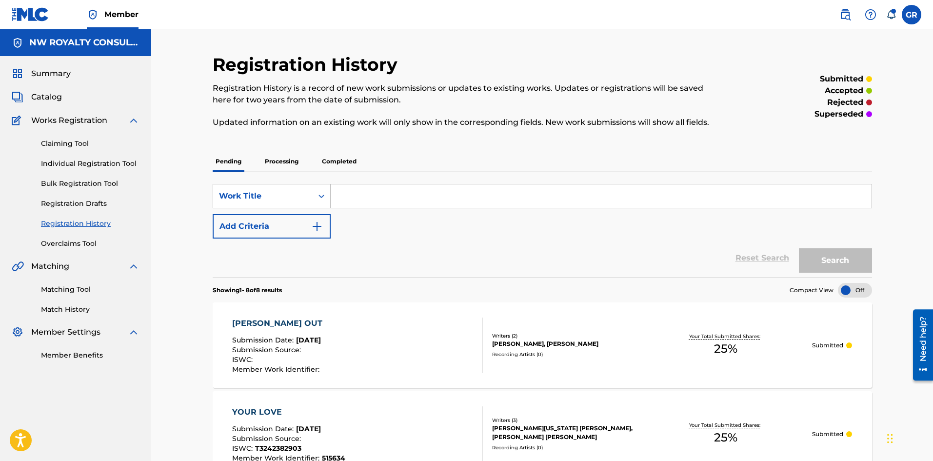
click at [58, 101] on span "Catalog" at bounding box center [46, 97] width 31 height 12
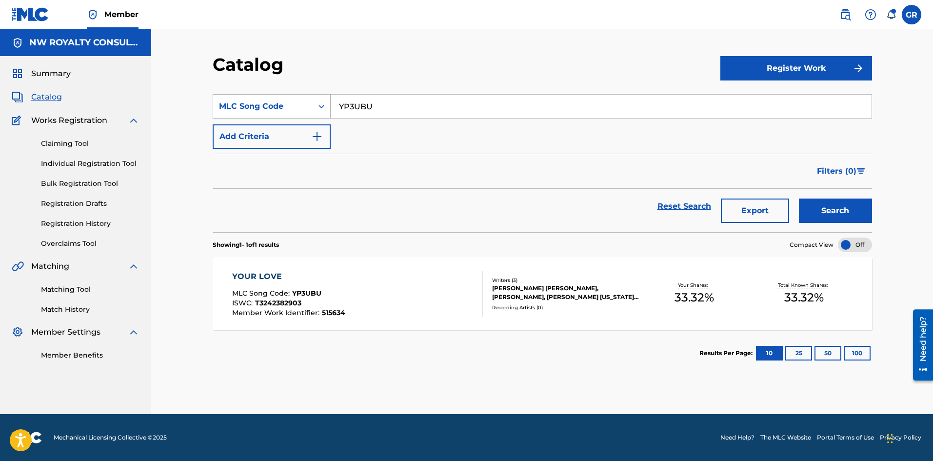
drag, startPoint x: 352, startPoint y: 104, endPoint x: 324, endPoint y: 102, distance: 27.9
click at [324, 102] on div "SearchWithCriteria90b6b109-ffac-440a-85da-8e45999feeb6 MLC Song Code YP3UBU" at bounding box center [543, 106] width 660 height 24
paste input "BE5BC"
type input "BE5BCU"
click at [863, 211] on button "Search" at bounding box center [835, 211] width 73 height 24
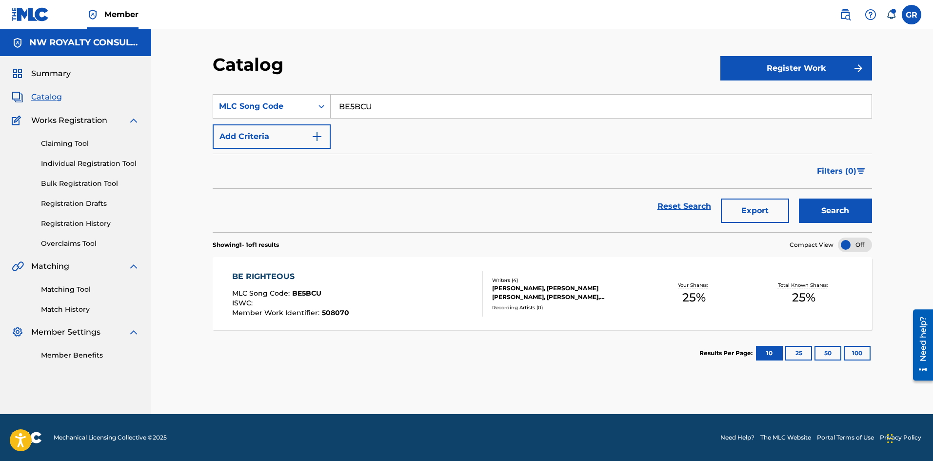
click at [276, 276] on div "BE RIGHTEOUS" at bounding box center [290, 277] width 117 height 12
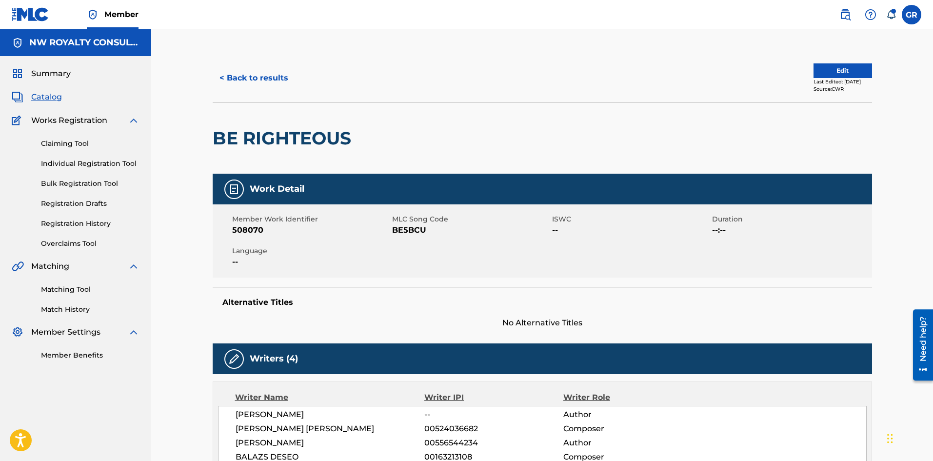
click at [814, 69] on button "Edit" at bounding box center [843, 70] width 59 height 15
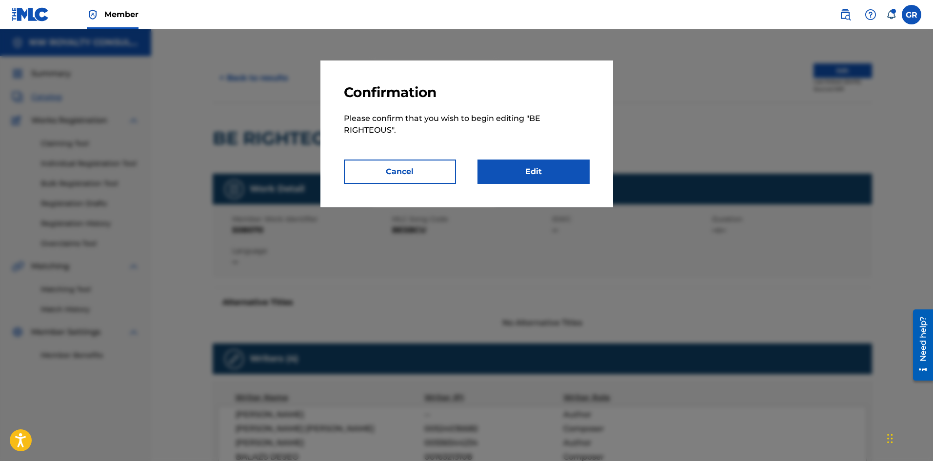
click at [536, 168] on link "Edit" at bounding box center [534, 172] width 112 height 24
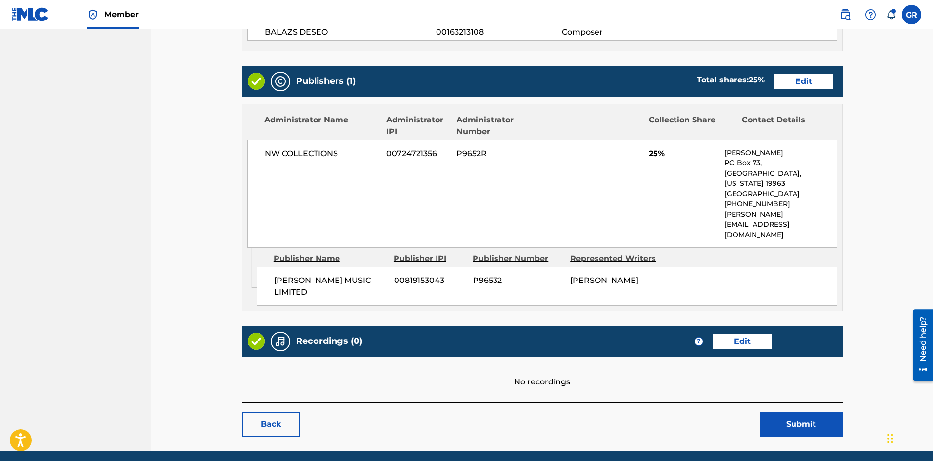
scroll to position [397, 0]
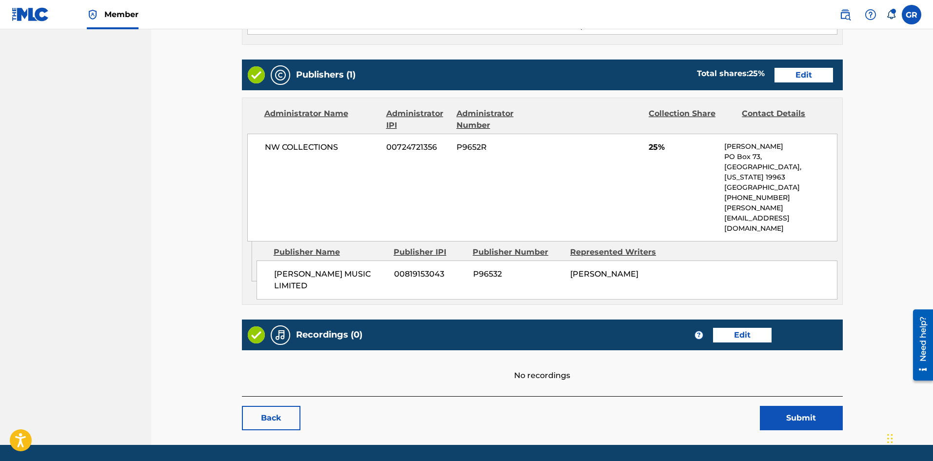
click at [258, 406] on link "Back" at bounding box center [271, 418] width 59 height 24
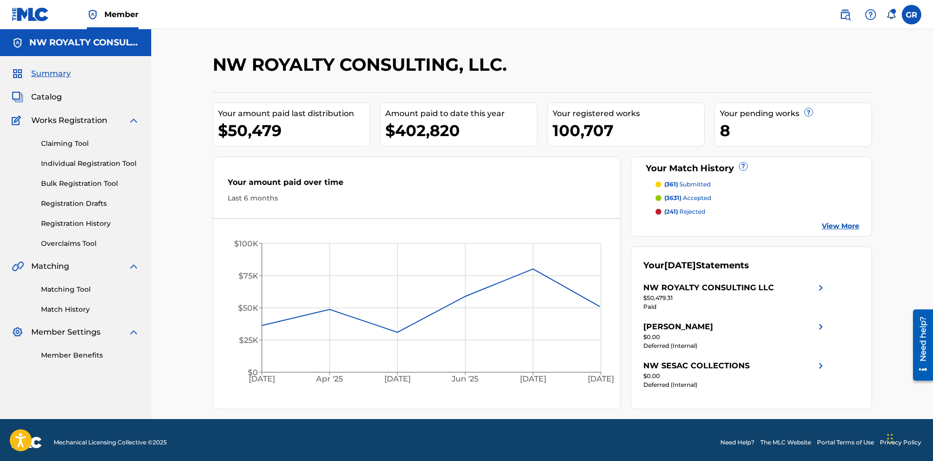
click at [68, 287] on link "Matching Tool" at bounding box center [90, 289] width 99 height 10
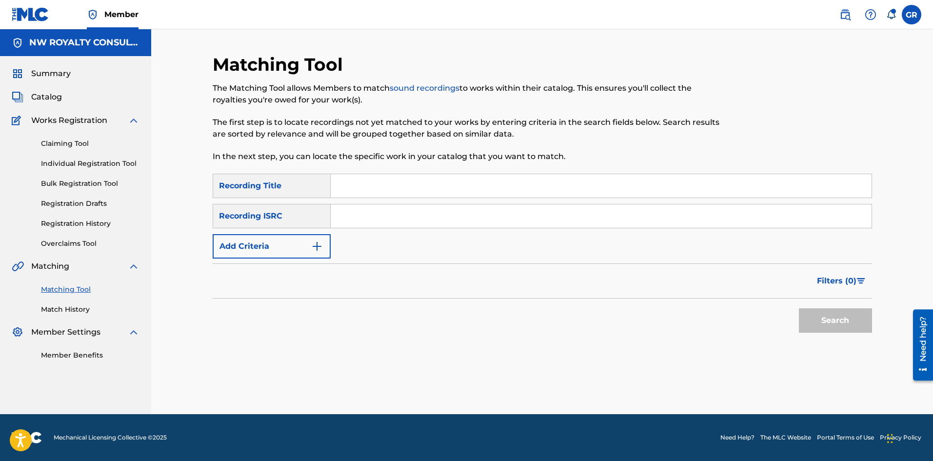
click at [364, 184] on input "Search Form" at bounding box center [601, 185] width 541 height 23
paste input "BE5BCU"
drag, startPoint x: 414, startPoint y: 186, endPoint x: 286, endPoint y: 181, distance: 127.9
click at [286, 181] on div "SearchWithCriteria0c6cd739-86fa-49be-a90c-f36ed46ba63c Recording Title BE5BCU" at bounding box center [543, 186] width 660 height 24
type input "BE RIGHTEOUS"
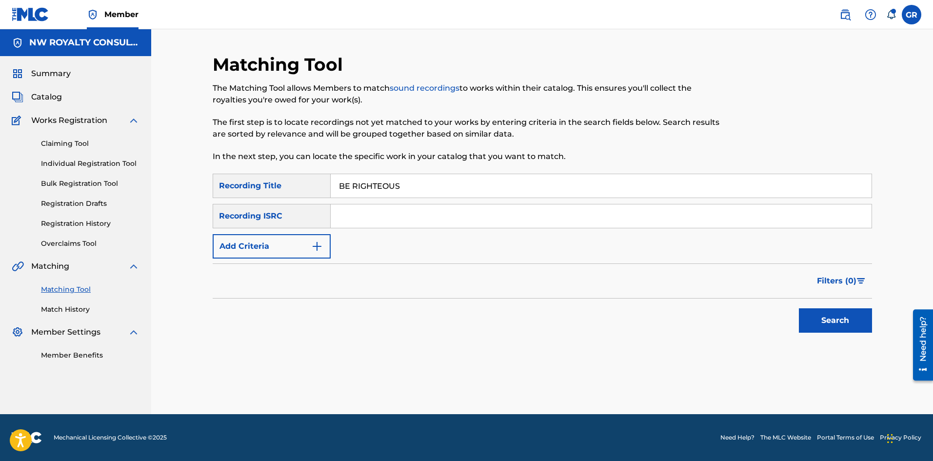
click at [313, 244] on img "Search Form" at bounding box center [317, 247] width 12 height 12
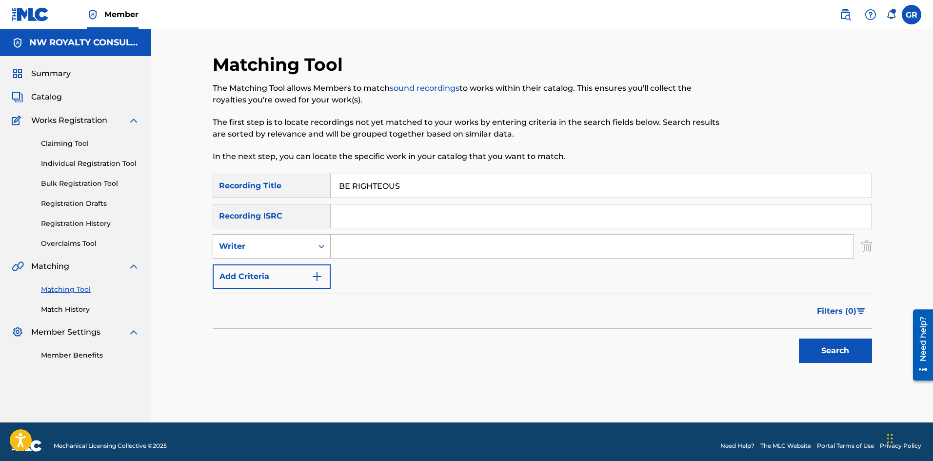
drag, startPoint x: 288, startPoint y: 276, endPoint x: 288, endPoint y: 247, distance: 28.3
click at [288, 247] on div "SearchWithCriteria0c6cd739-86fa-49be-a90c-f36ed46ba63c Recording Title BE RIGHT…" at bounding box center [543, 231] width 660 height 115
click at [288, 247] on div "Writer" at bounding box center [263, 247] width 88 height 12
click at [285, 271] on div "Recording Artist" at bounding box center [271, 271] width 117 height 24
click at [351, 245] on input "Search Form" at bounding box center [592, 246] width 523 height 23
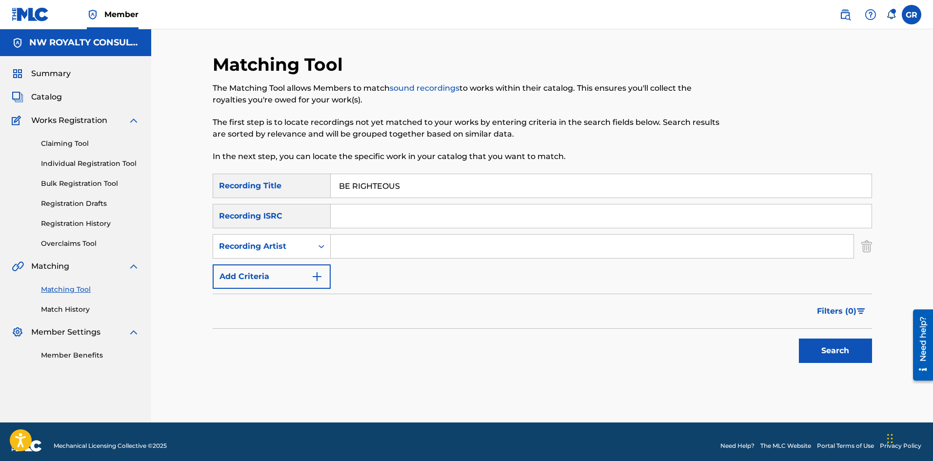
paste input "g ras ft [PERSON_NAME]"
type input "g ras ft [PERSON_NAME]"
click at [835, 348] on button "Search" at bounding box center [835, 351] width 73 height 24
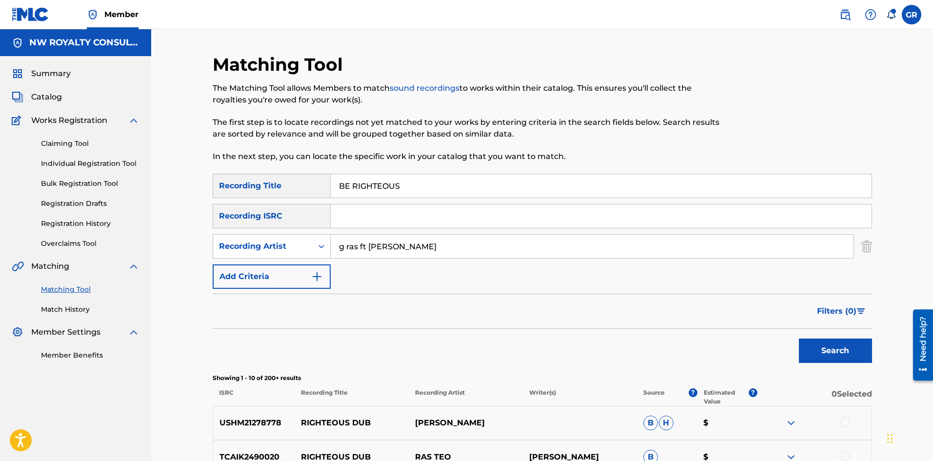
drag, startPoint x: 373, startPoint y: 188, endPoint x: 313, endPoint y: 188, distance: 60.0
click at [313, 188] on div "SearchWithCriteria0c6cd739-86fa-49be-a90c-f36ed46ba63c Recording Title BE RIGHT…" at bounding box center [543, 186] width 660 height 24
paste input "IBLE JOURNEY"
type input "[DEMOGRAPHIC_DATA] JOURNEY"
drag, startPoint x: 416, startPoint y: 251, endPoint x: 300, endPoint y: 248, distance: 115.7
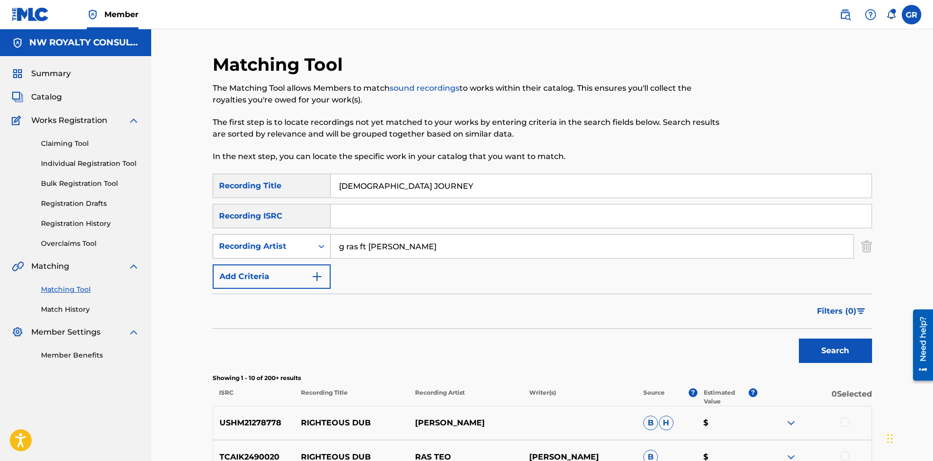
click at [300, 248] on div "SearchWithCriteria3443d36c-6813-488a-810a-7f02260e175f Recording Artist [PERSON…" at bounding box center [543, 246] width 660 height 24
type input "[PERSON_NAME]"
click at [799, 339] on button "Search" at bounding box center [835, 351] width 73 height 24
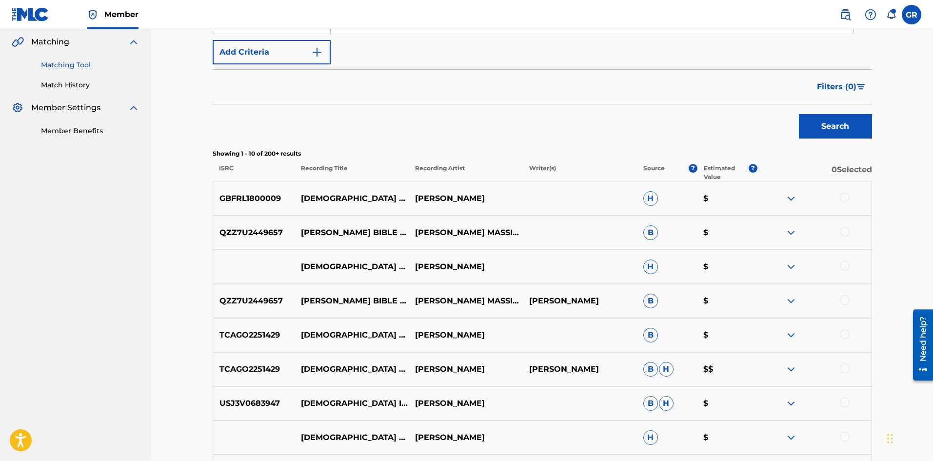
scroll to position [244, 0]
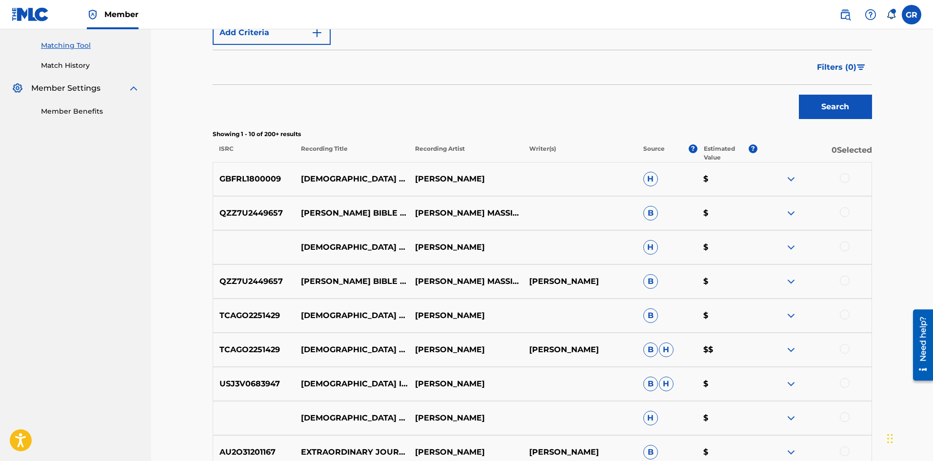
click at [254, 177] on p "GBFRL1800009" at bounding box center [254, 179] width 82 height 12
copy p "GBFRL1800009"
drag, startPoint x: 303, startPoint y: 177, endPoint x: 381, endPoint y: 175, distance: 78.1
click at [381, 175] on p "[DEMOGRAPHIC_DATA] JOURNEY" at bounding box center [352, 179] width 114 height 12
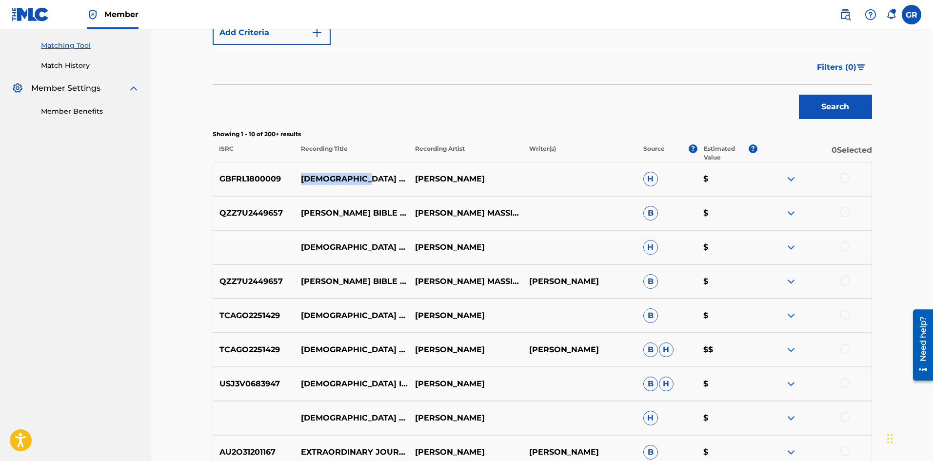
copy p "[DEMOGRAPHIC_DATA] JOURNEY"
click at [846, 179] on div at bounding box center [845, 178] width 10 height 10
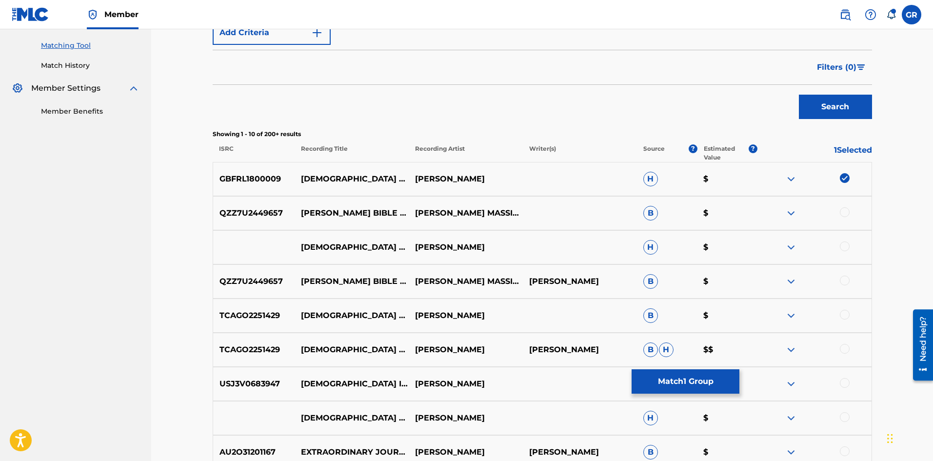
click at [685, 383] on button "Match 1 Group" at bounding box center [686, 381] width 108 height 24
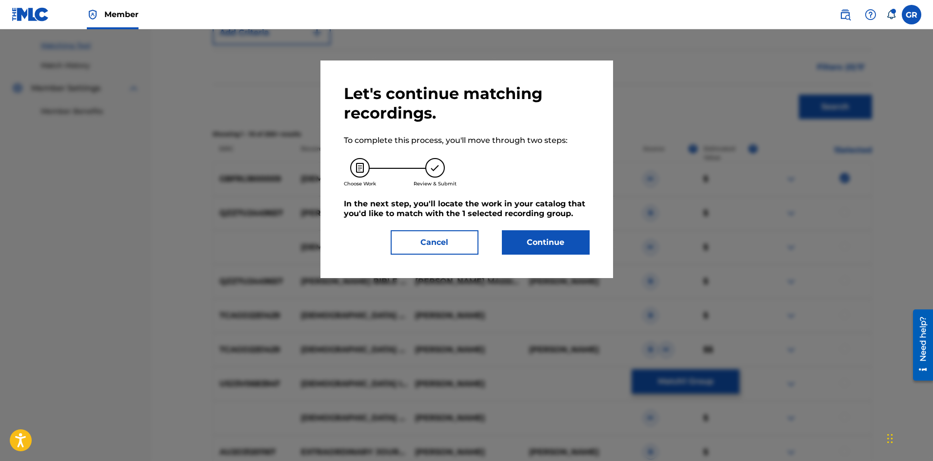
click at [555, 249] on button "Continue" at bounding box center [546, 242] width 88 height 24
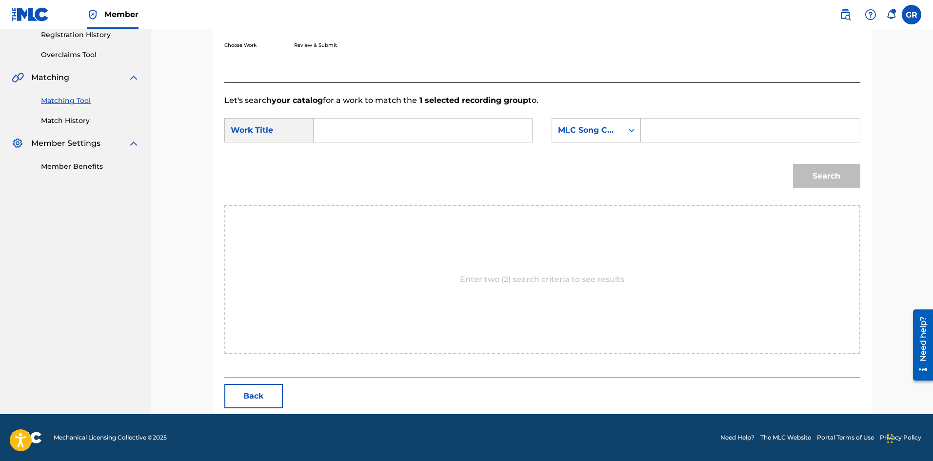
click at [351, 126] on input "Search Form" at bounding box center [423, 130] width 202 height 23
paste input "[DEMOGRAPHIC_DATA] JOURNEY"
type input "[DEMOGRAPHIC_DATA] JOURNEY"
click at [660, 127] on input "Search Form" at bounding box center [750, 130] width 202 height 23
paste input "BA4PIO"
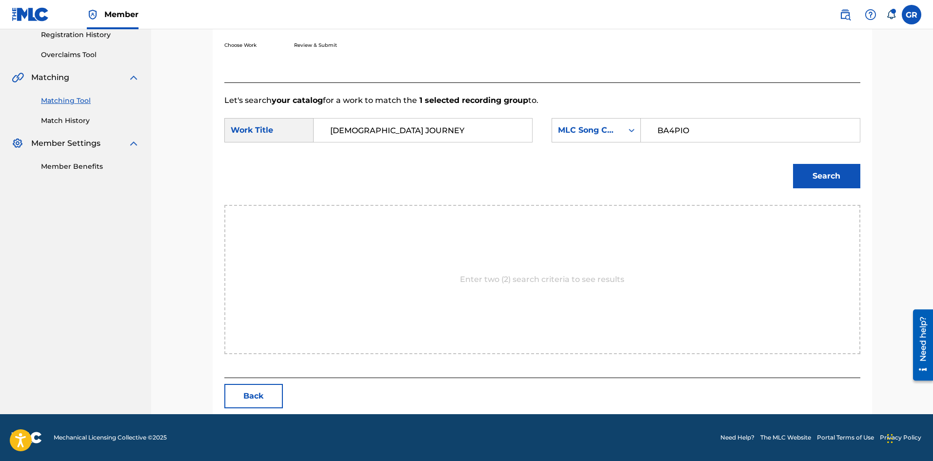
type input "BA4PIO"
click at [835, 176] on button "Search" at bounding box center [826, 176] width 67 height 24
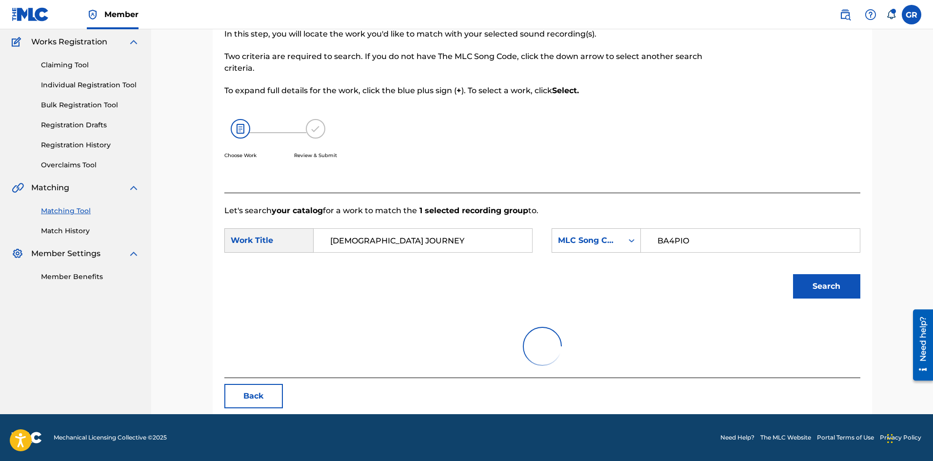
scroll to position [160, 0]
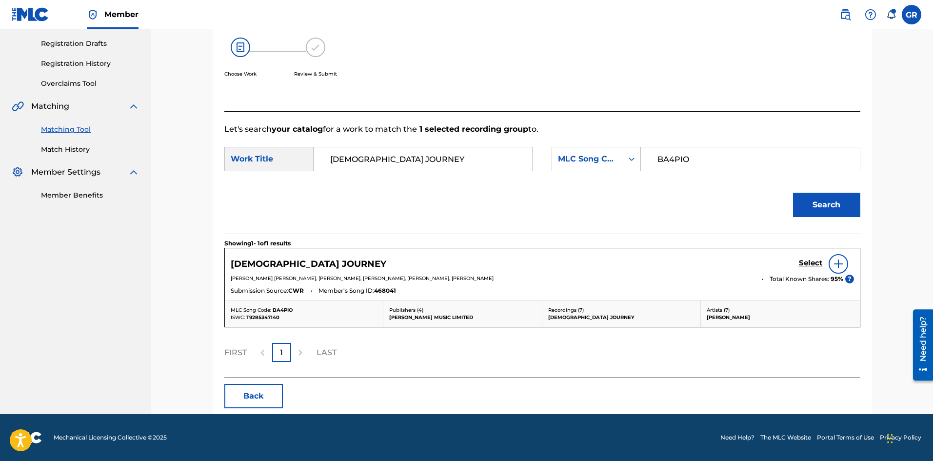
click at [807, 264] on h5 "Select" at bounding box center [811, 263] width 24 height 9
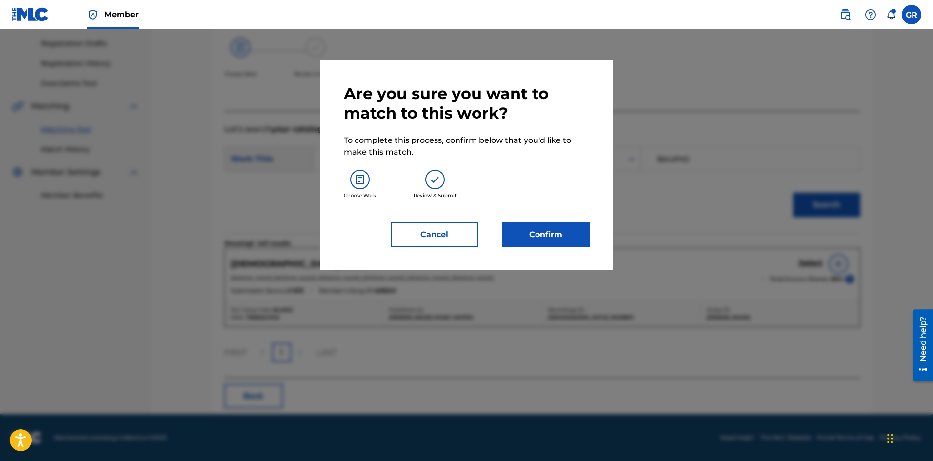
click at [534, 230] on button "Confirm" at bounding box center [546, 234] width 88 height 24
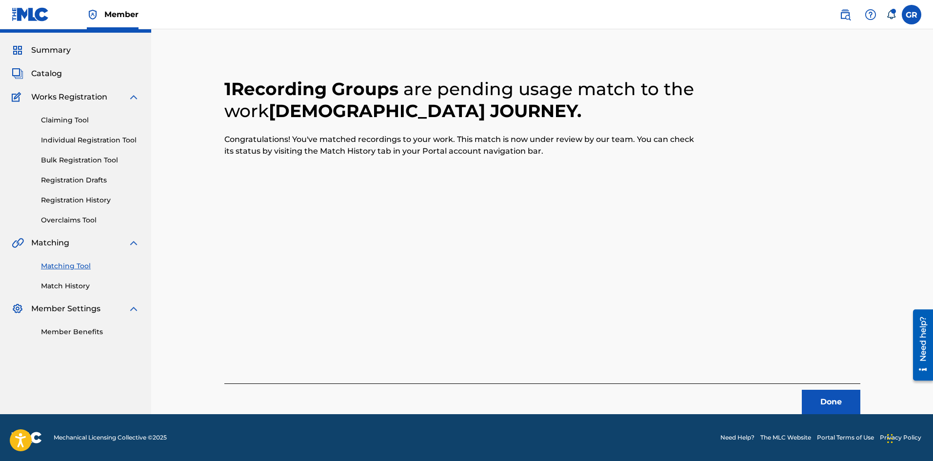
scroll to position [23, 0]
click at [835, 399] on button "Done" at bounding box center [831, 402] width 59 height 24
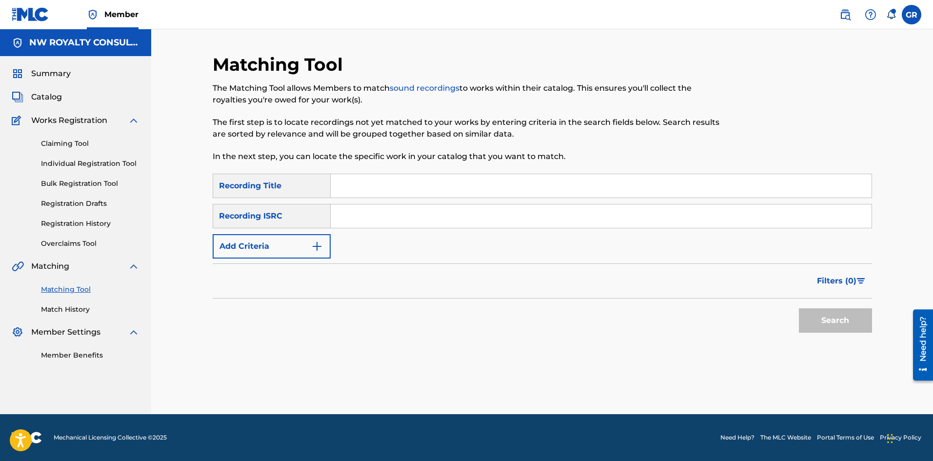
click at [52, 99] on span "Catalog" at bounding box center [46, 97] width 31 height 12
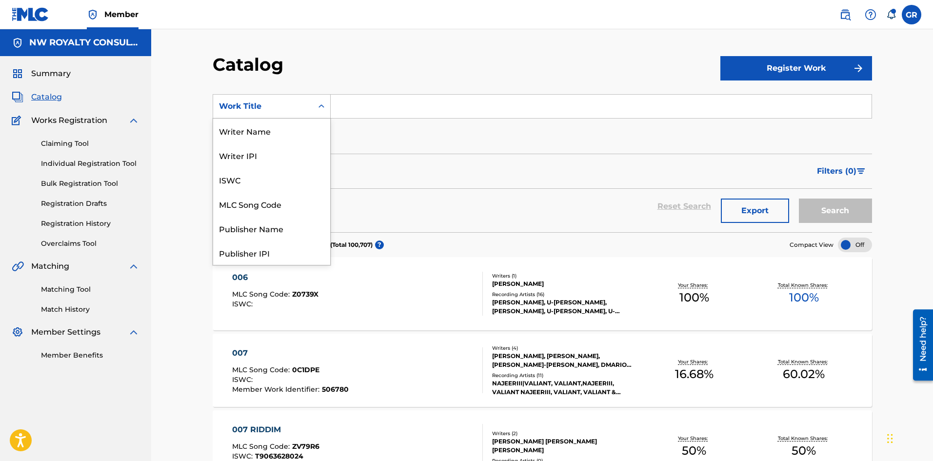
click at [264, 103] on div "Work Title" at bounding box center [263, 107] width 88 height 12
drag, startPoint x: 258, startPoint y: 154, endPoint x: 324, endPoint y: 123, distance: 73.6
click at [258, 153] on div "MLC Song Code" at bounding box center [271, 155] width 117 height 24
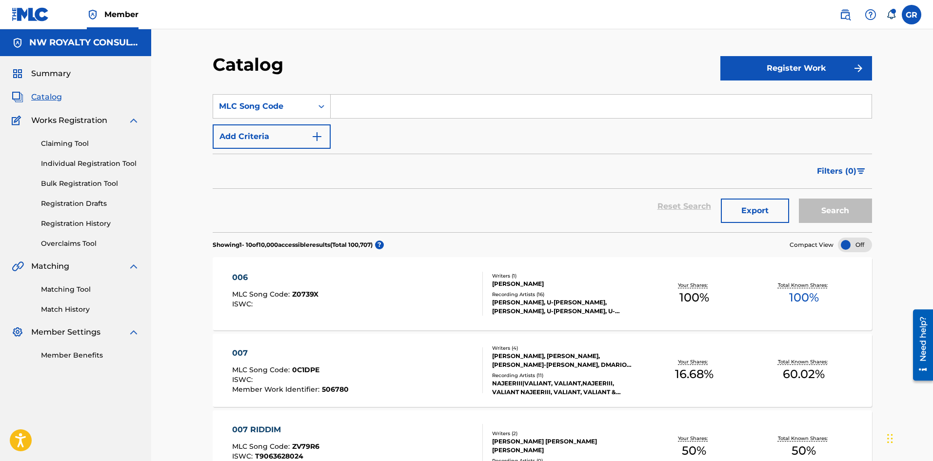
click at [360, 102] on input "Search Form" at bounding box center [601, 106] width 541 height 23
paste input "BA4PIO"
type input "BA4PIO"
click at [822, 208] on button "Search" at bounding box center [835, 211] width 73 height 24
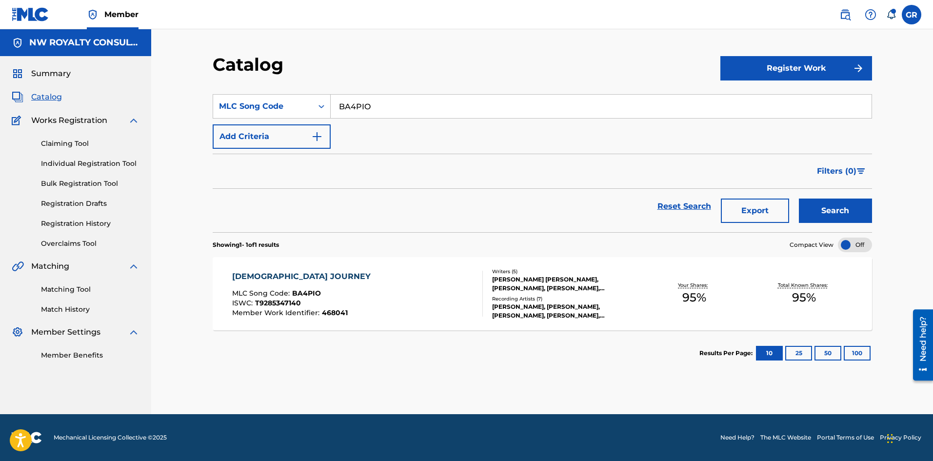
click at [281, 271] on div "[DEMOGRAPHIC_DATA] JOURNEY" at bounding box center [303, 277] width 143 height 12
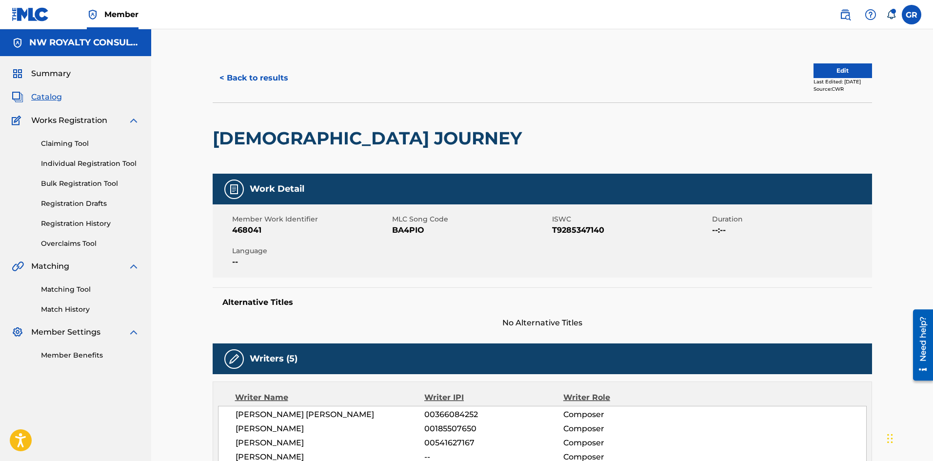
click at [837, 72] on button "Edit" at bounding box center [843, 70] width 59 height 15
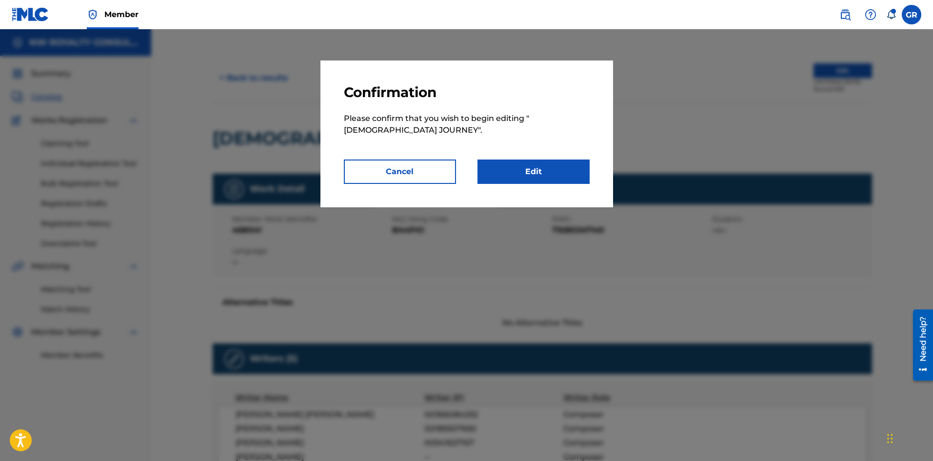
click at [531, 175] on link "Edit" at bounding box center [534, 172] width 112 height 24
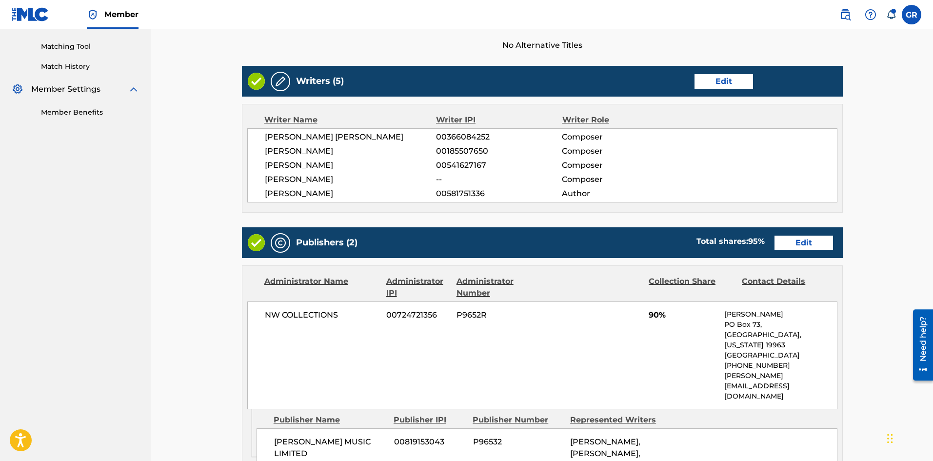
scroll to position [244, 0]
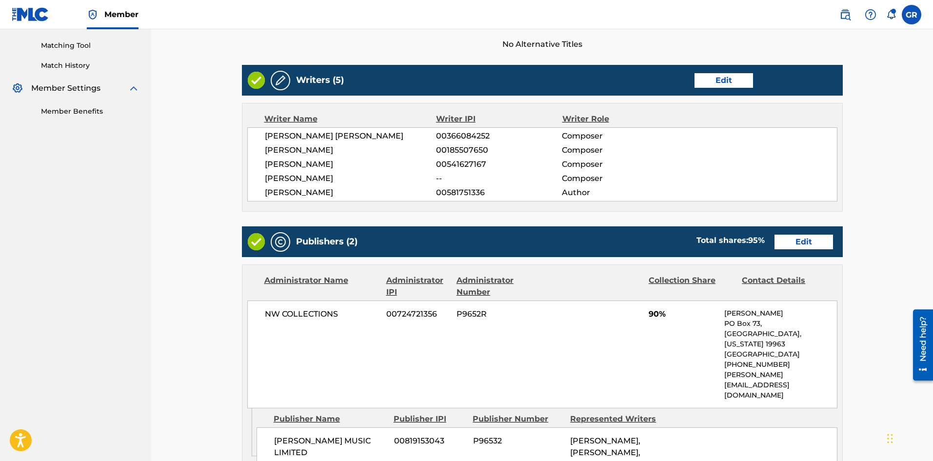
click at [802, 239] on link "Edit" at bounding box center [804, 242] width 59 height 15
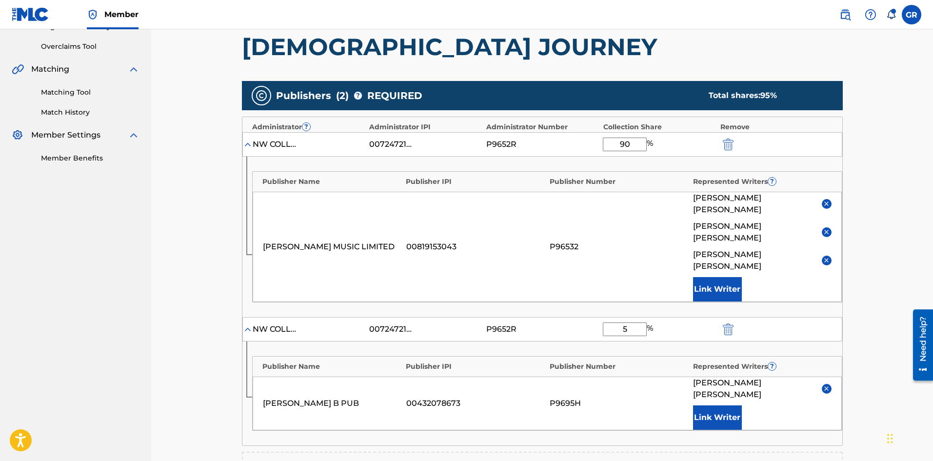
scroll to position [244, 0]
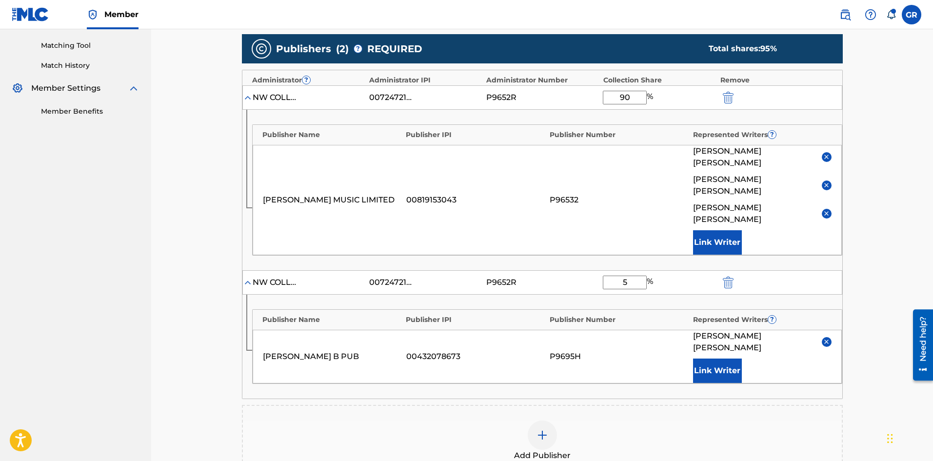
drag, startPoint x: 631, startPoint y: 98, endPoint x: 624, endPoint y: 98, distance: 6.8
click at [624, 98] on input "90" at bounding box center [625, 98] width 44 height 14
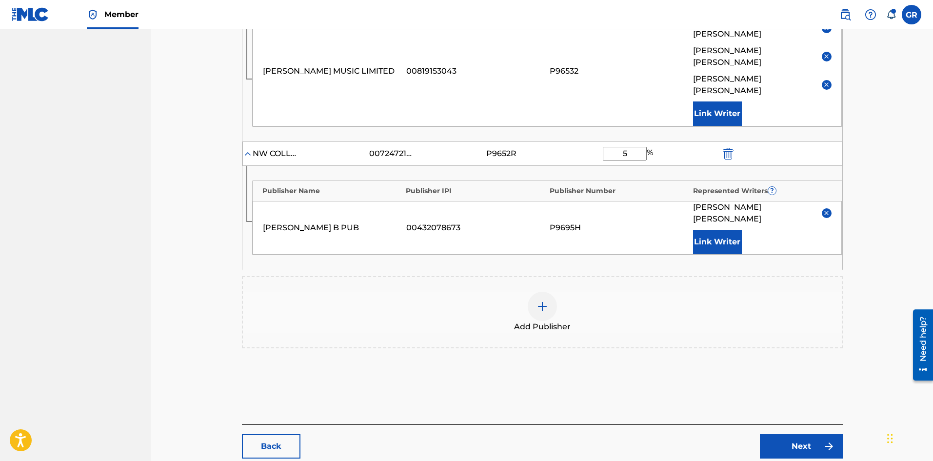
scroll to position [385, 0]
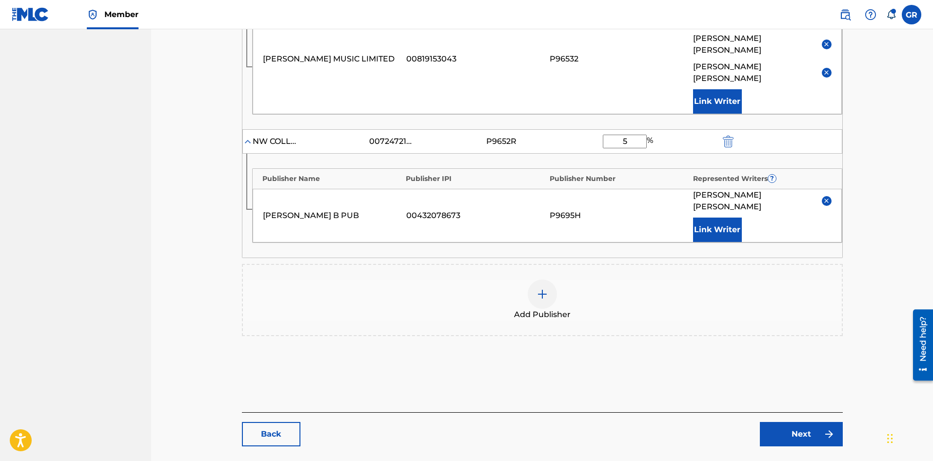
type input "95"
click at [798, 422] on link "Next" at bounding box center [801, 434] width 83 height 24
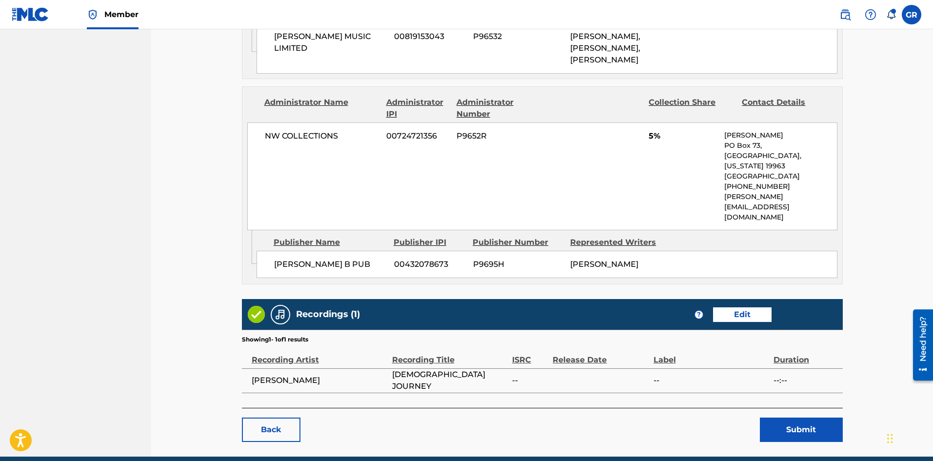
scroll to position [650, 0]
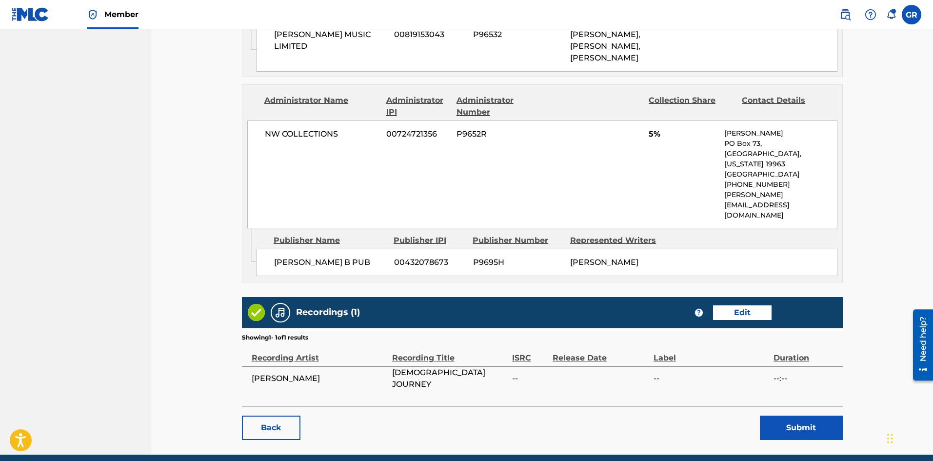
click at [809, 416] on button "Submit" at bounding box center [801, 428] width 83 height 24
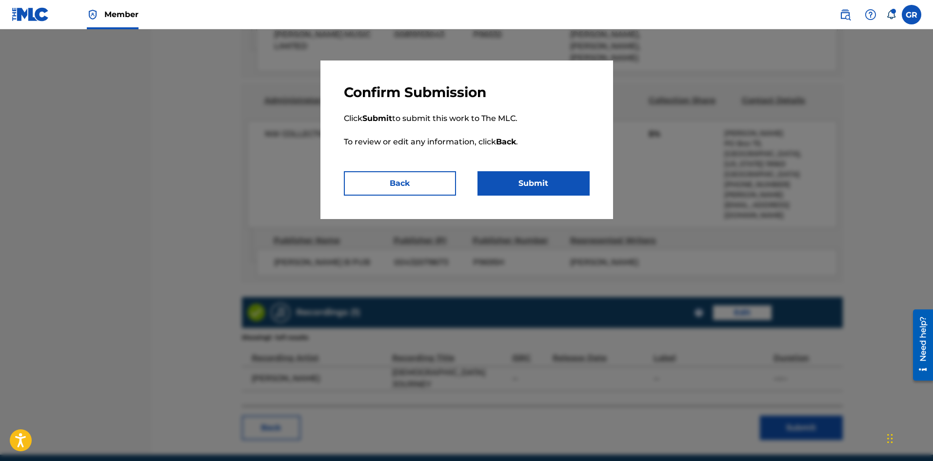
click at [535, 178] on button "Submit" at bounding box center [534, 183] width 112 height 24
